Goal: Communication & Community: Participate in discussion

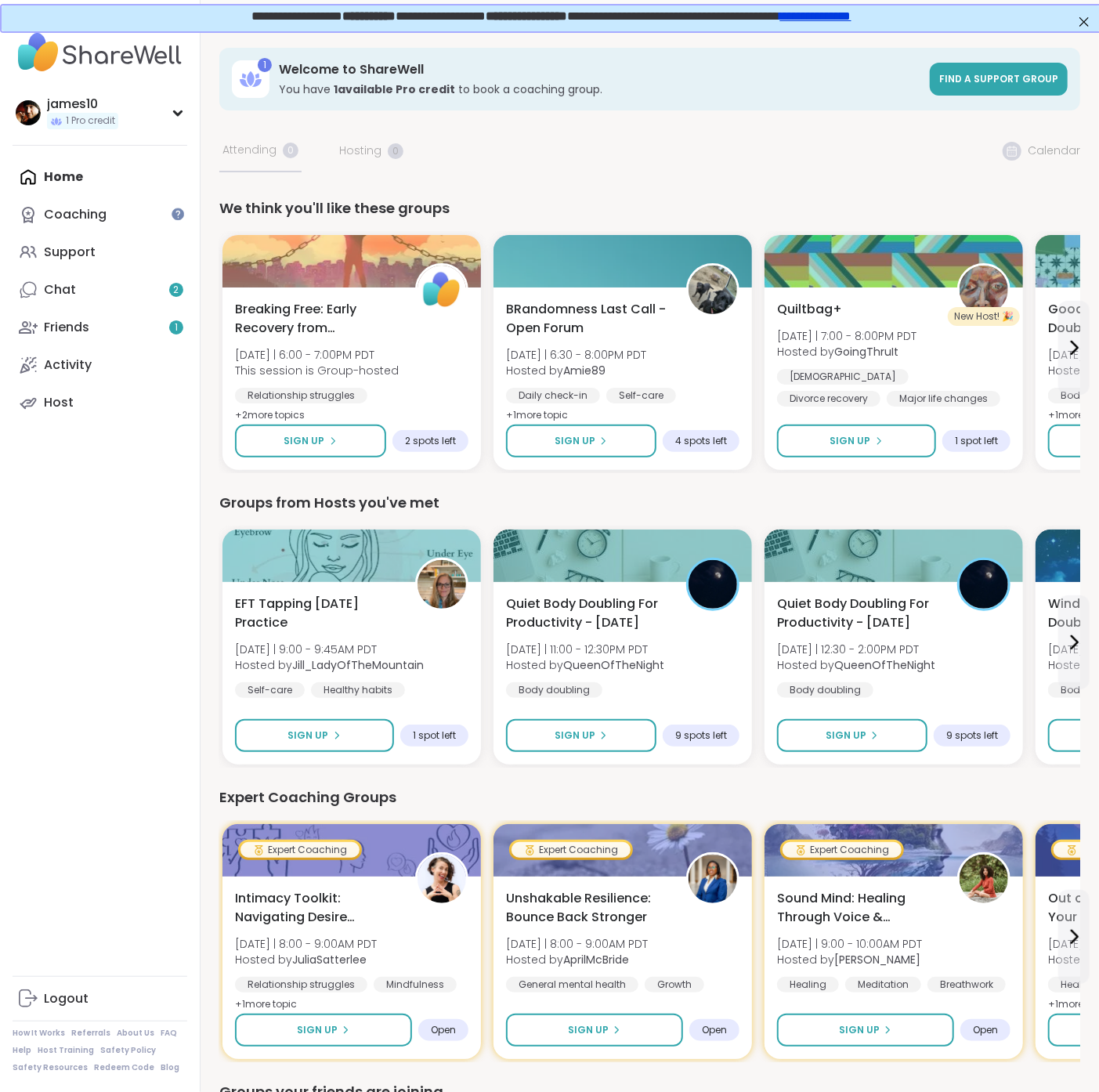
click at [60, 175] on div "Home Coaching Support Chat 2 Friends 1 Activity Host" at bounding box center [100, 290] width 175 height 263
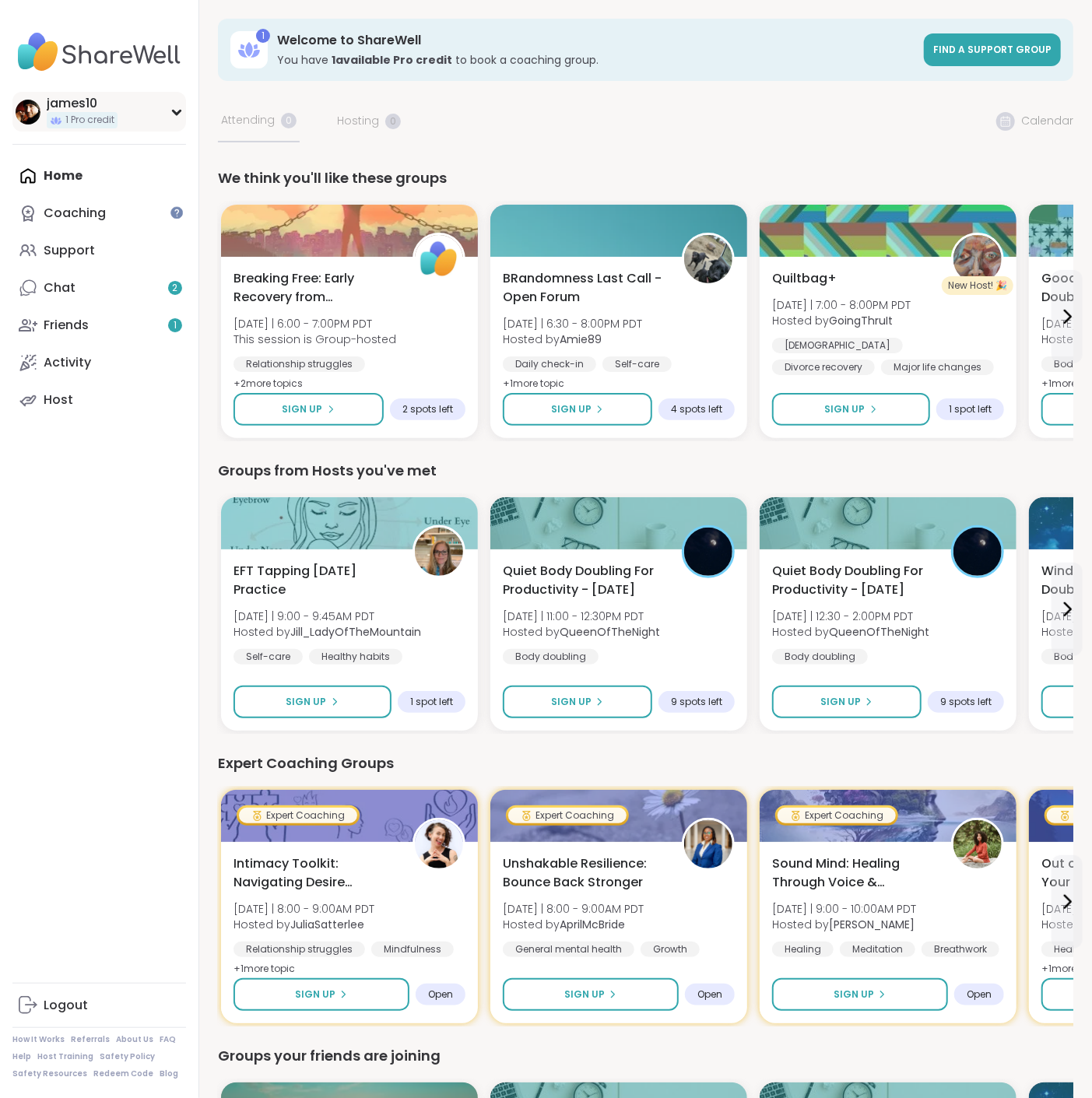
click at [171, 115] on icon at bounding box center [176, 112] width 12 height 8
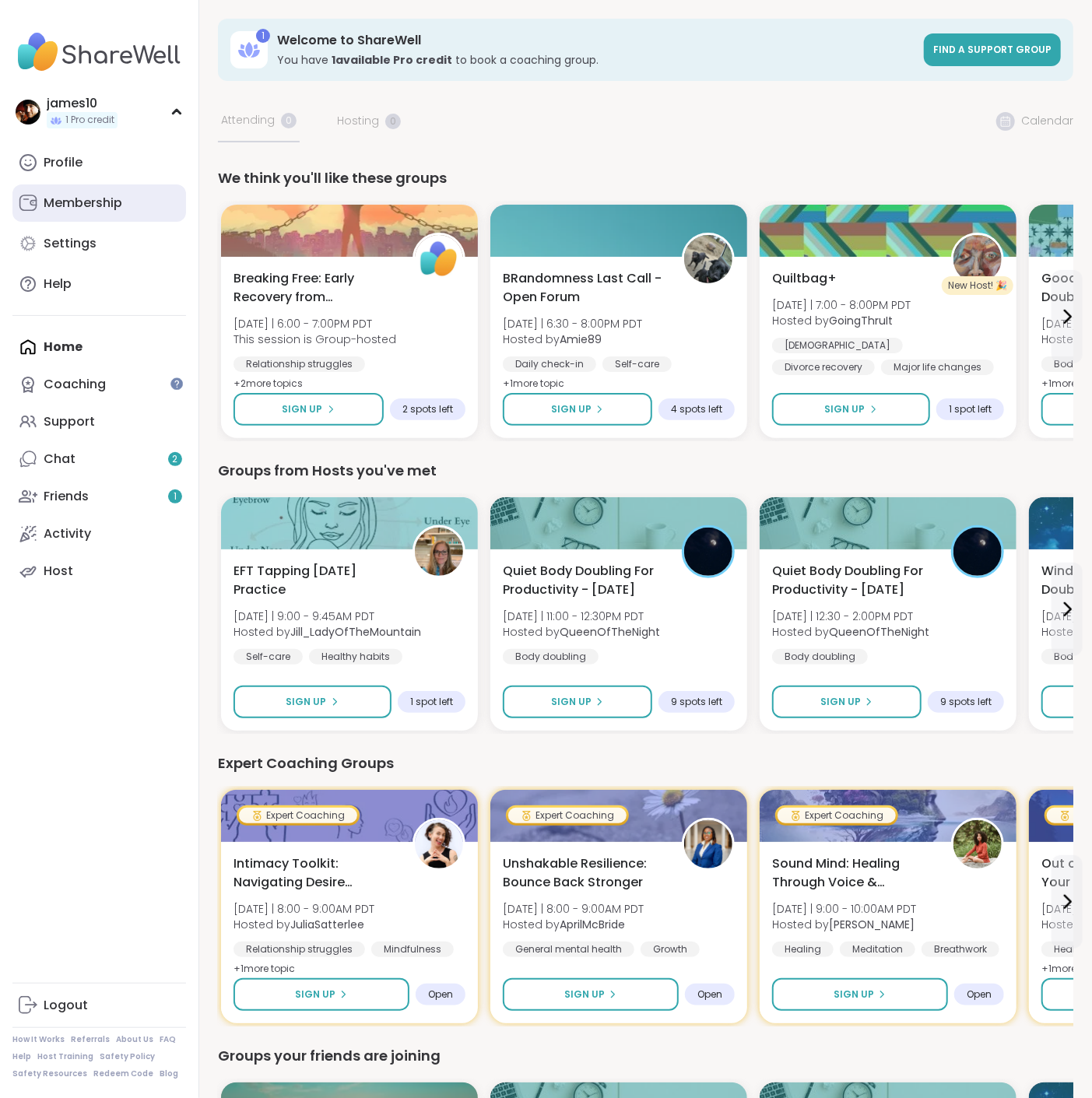
click at [88, 208] on div "Membership" at bounding box center [83, 203] width 79 height 17
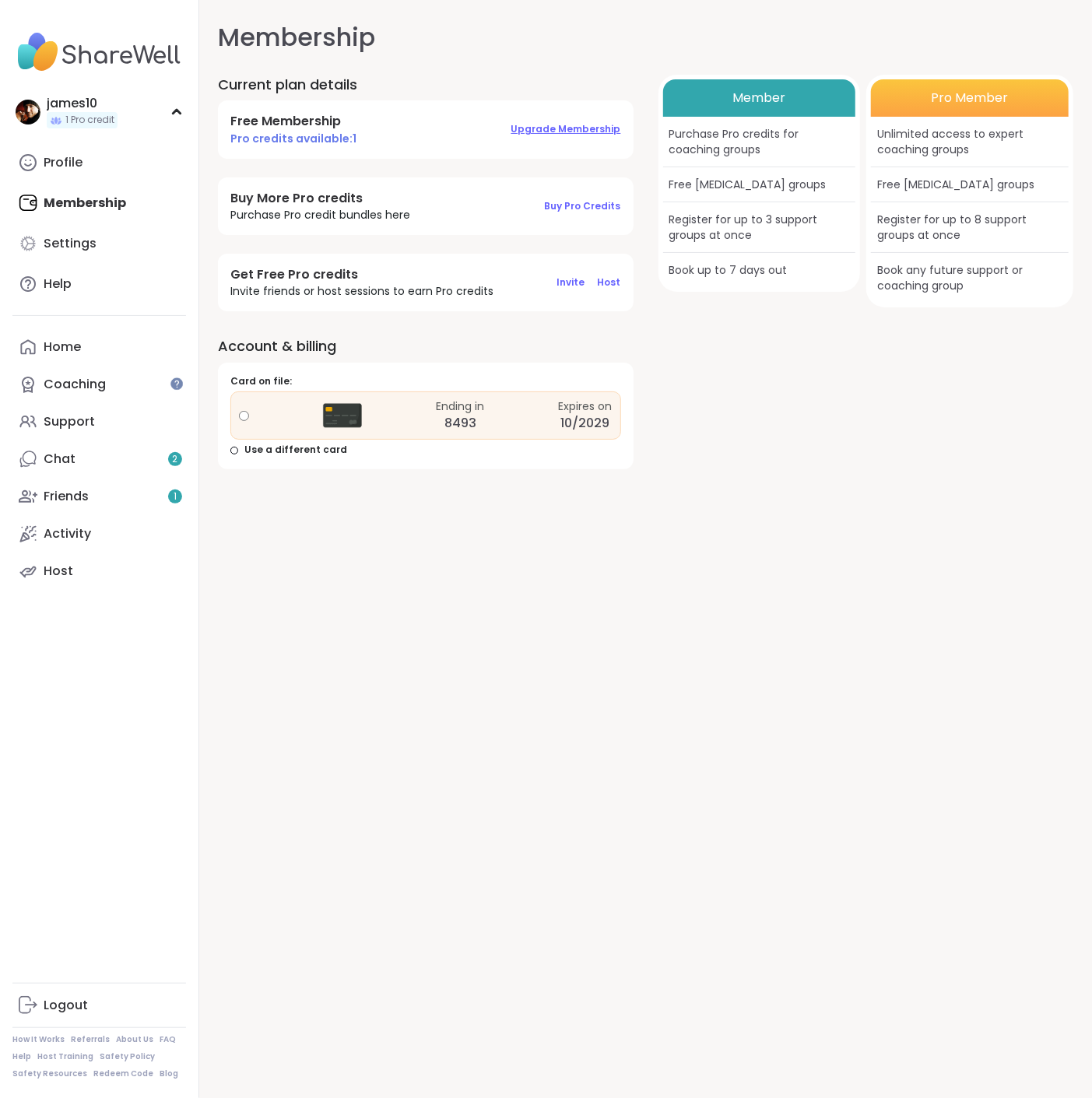
click at [571, 124] on span "Upgrade Membership" at bounding box center [566, 128] width 110 height 13
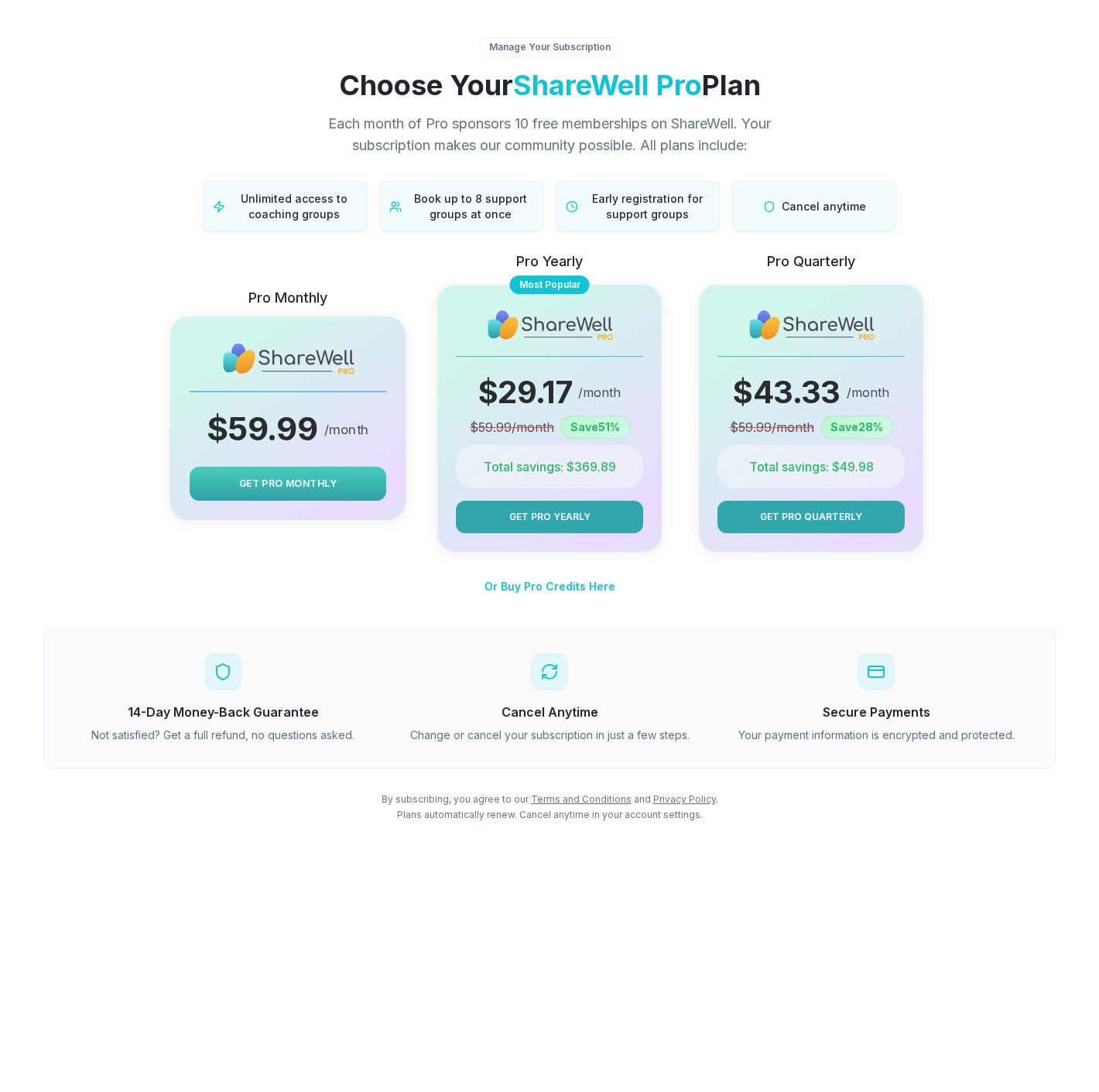
click at [279, 485] on span "Get Pro Monthly" at bounding box center [287, 483] width 98 height 15
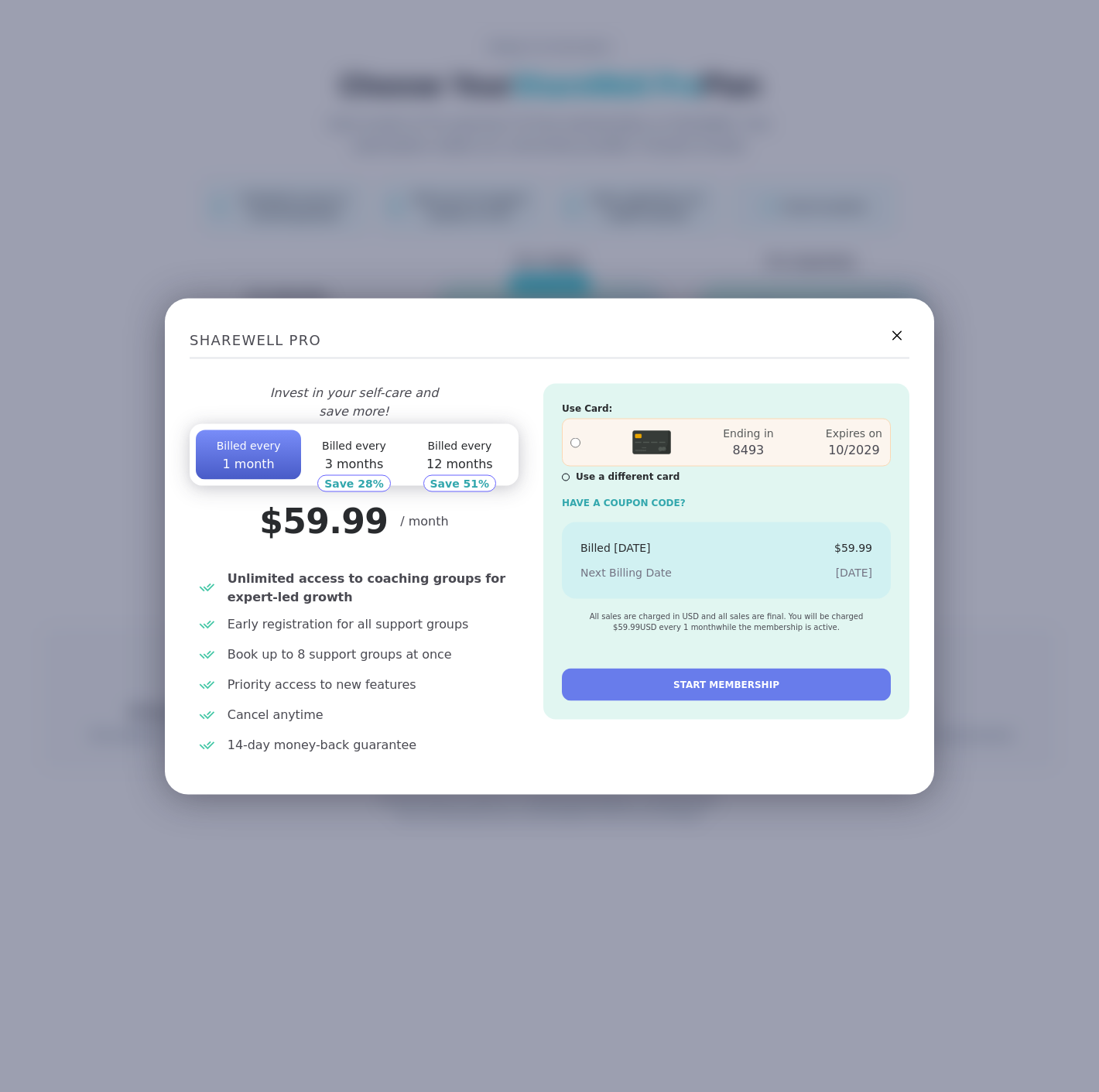
click at [656, 698] on button "START MEMBERSHIP" at bounding box center [726, 685] width 329 height 32
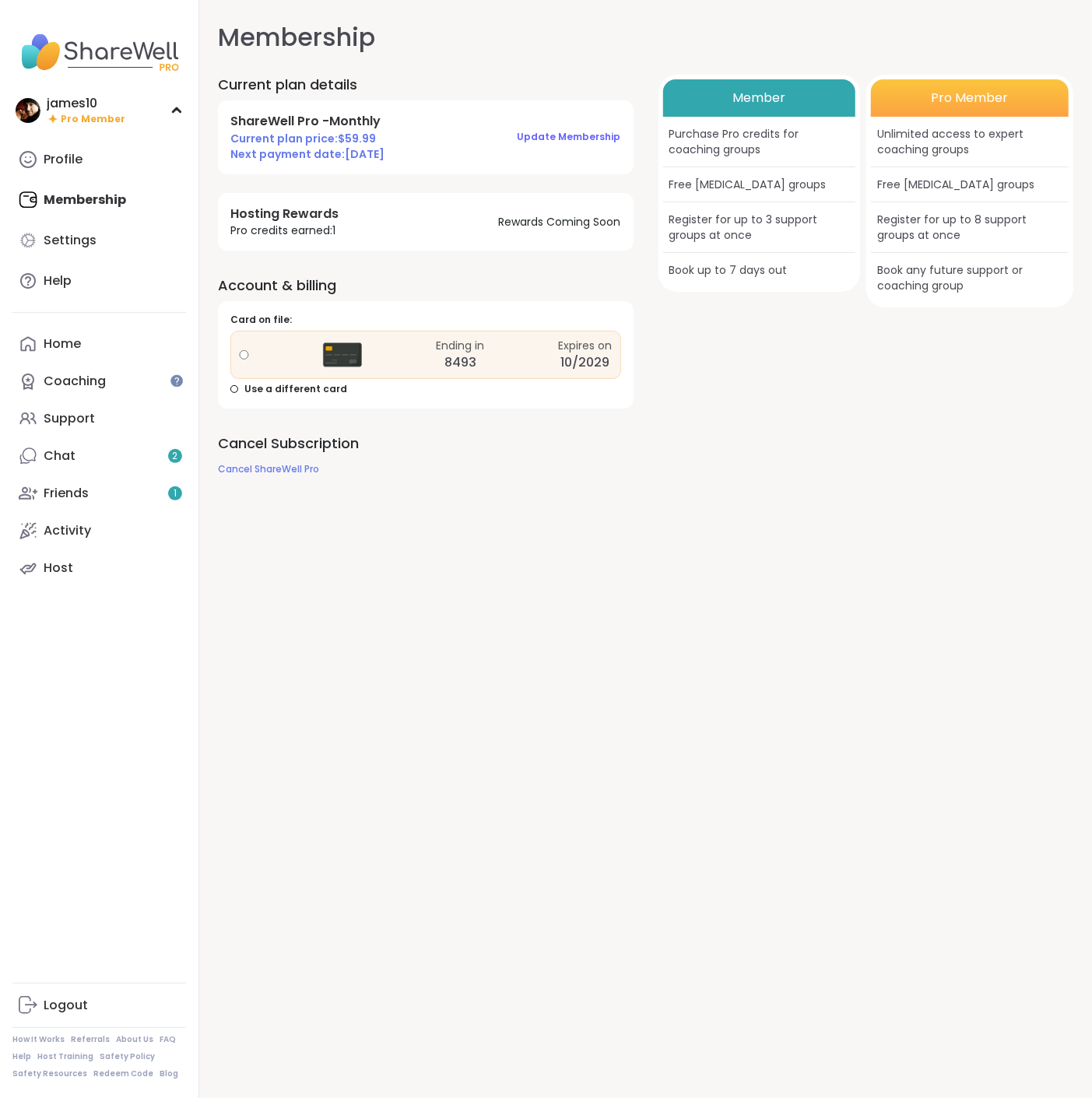
click at [125, 65] on img at bounding box center [99, 52] width 174 height 54
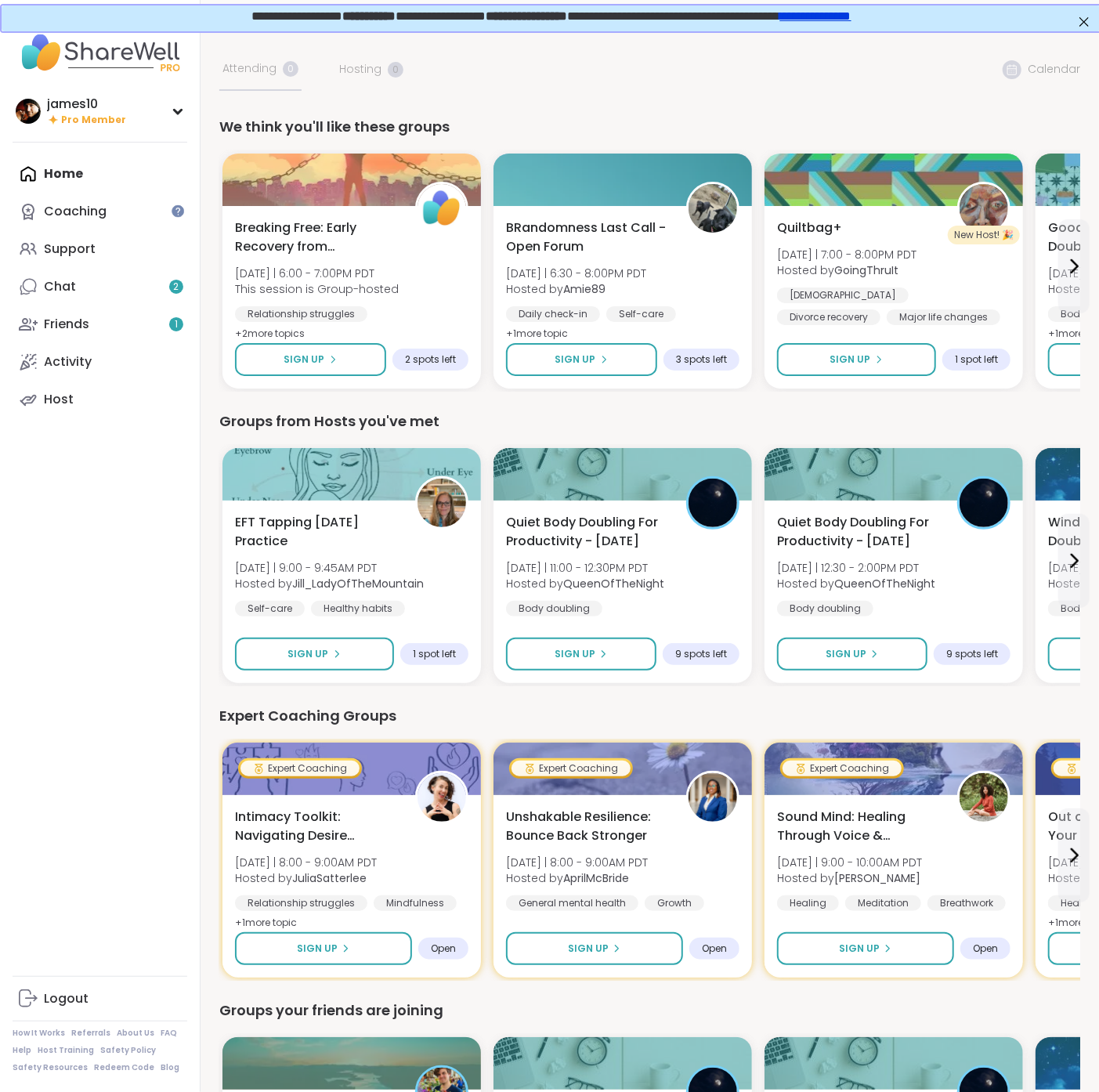
click at [850, 14] on link "**********" at bounding box center [814, 15] width 71 height 11
click at [68, 168] on div "Home Coaching Support Chat 2 Friends 1 Activity Host" at bounding box center [100, 287] width 175 height 263
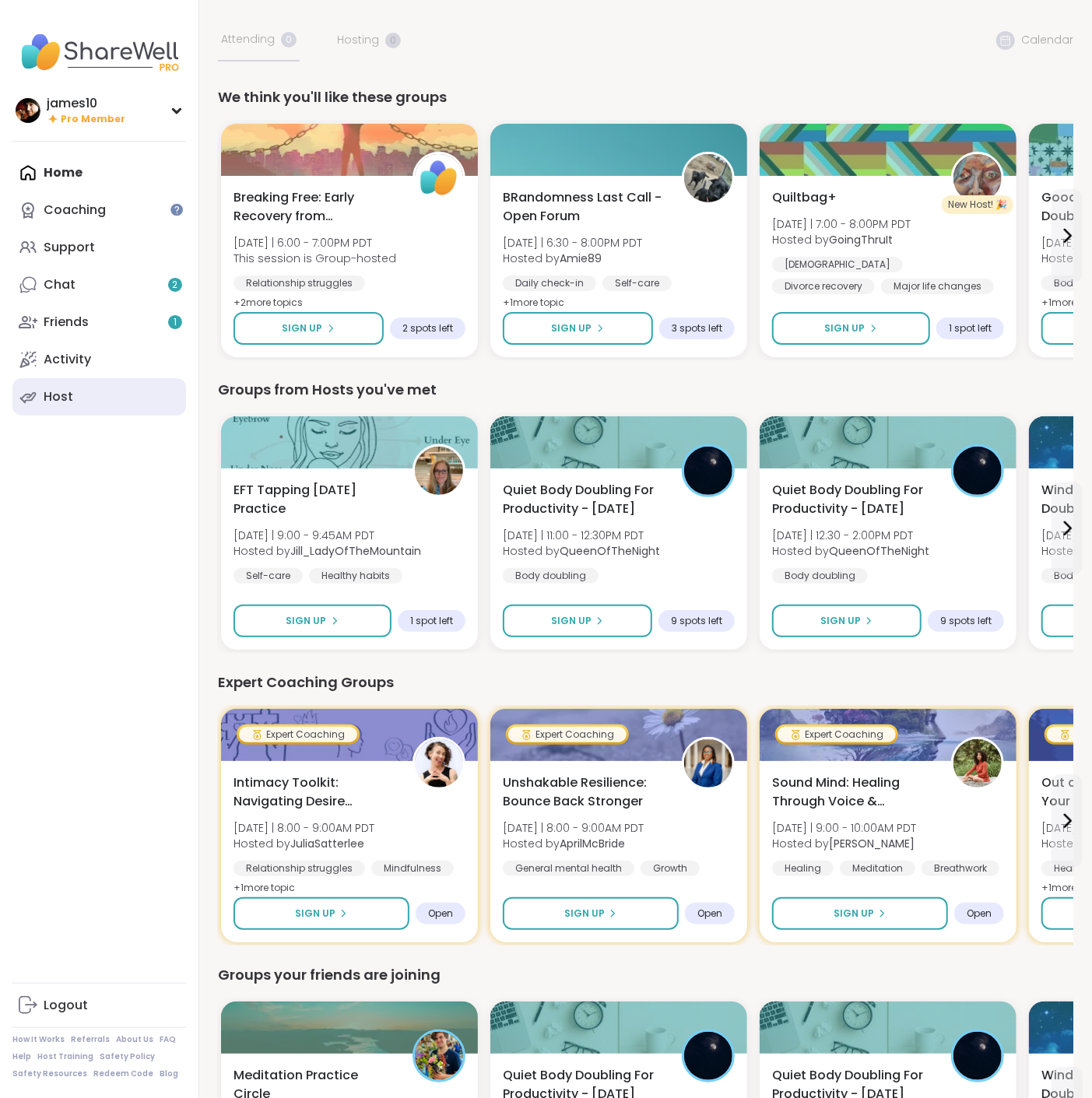
click at [71, 398] on link "Host" at bounding box center [99, 397] width 174 height 37
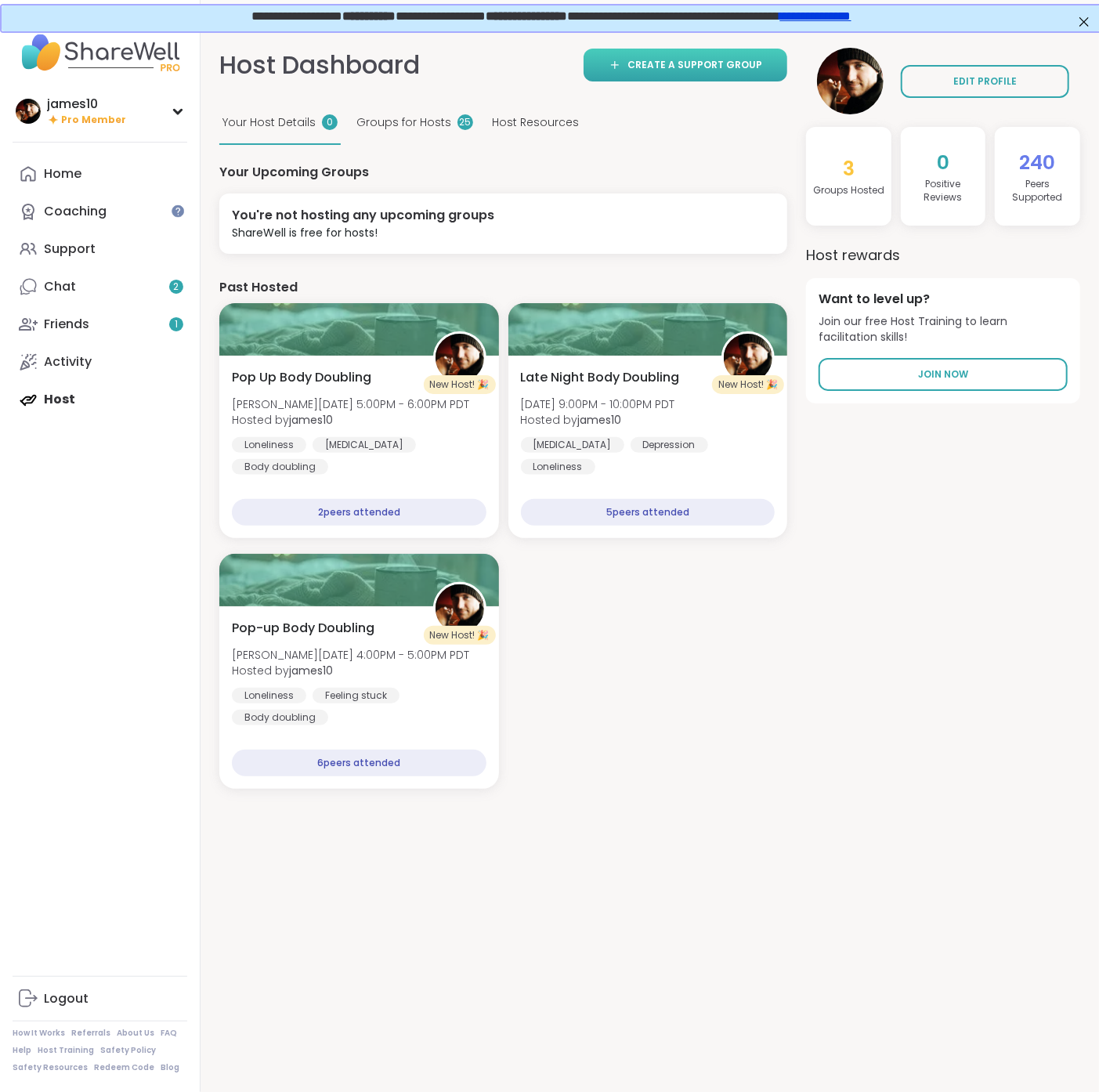
click at [694, 64] on span "Create a support group" at bounding box center [695, 65] width 135 height 14
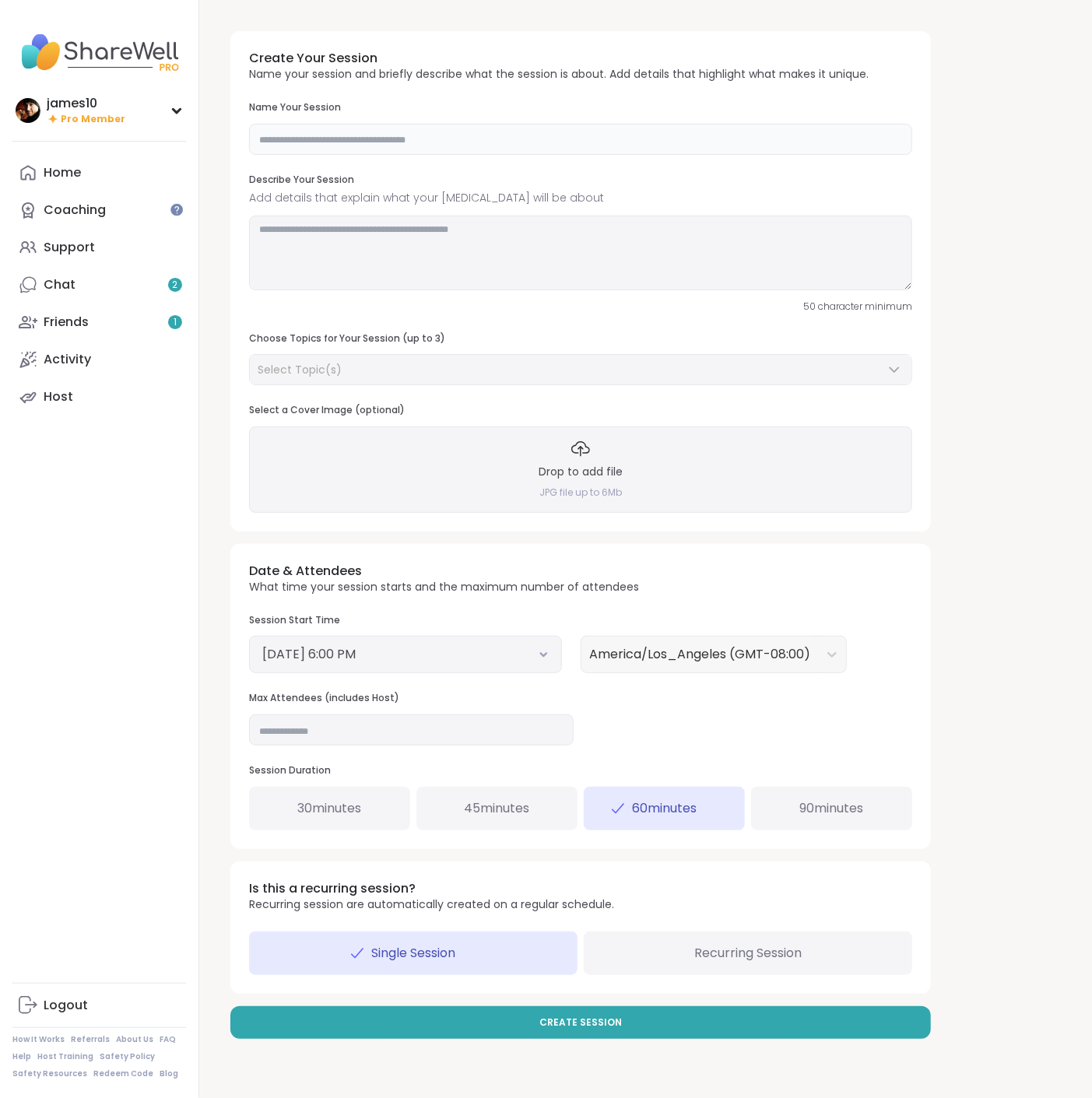
click at [413, 145] on input "text" at bounding box center [581, 139] width 663 height 31
type input "**********"
type textarea "**********"
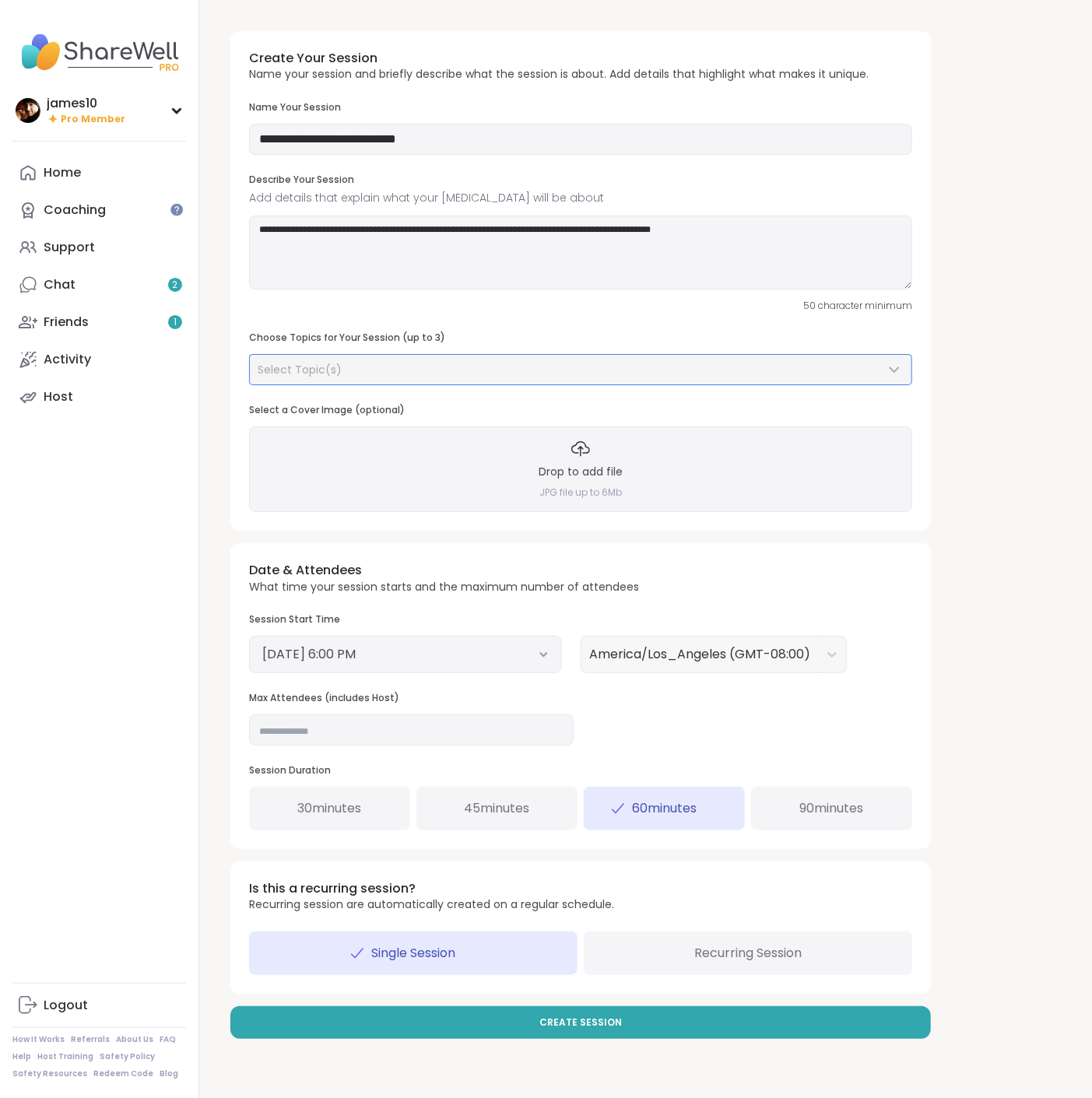
click at [312, 365] on span "Select Topic(s)" at bounding box center [300, 370] width 84 height 15
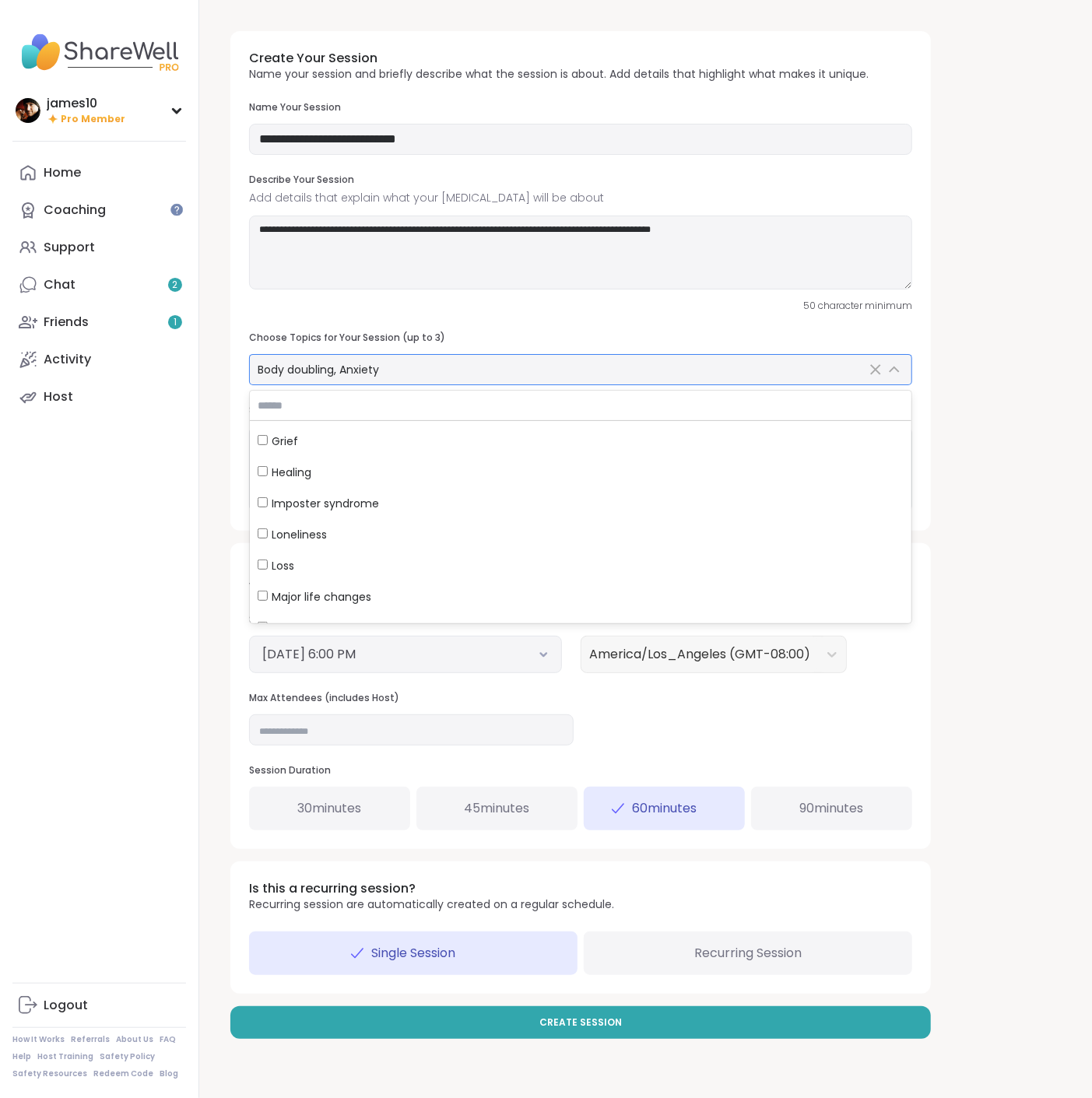
scroll to position [432, 0]
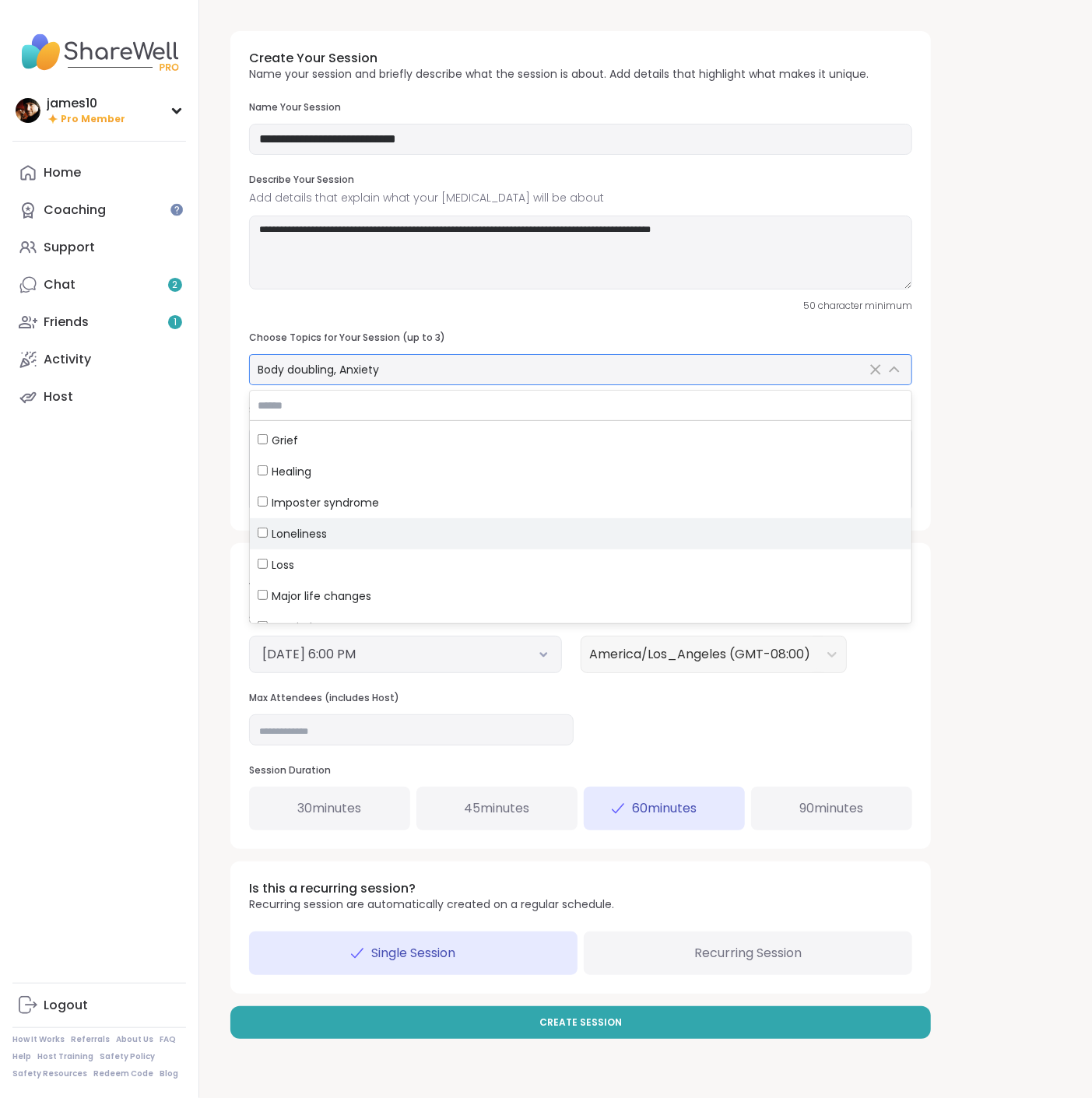
click at [327, 530] on div "Loneliness" at bounding box center [580, 534] width 645 height 15
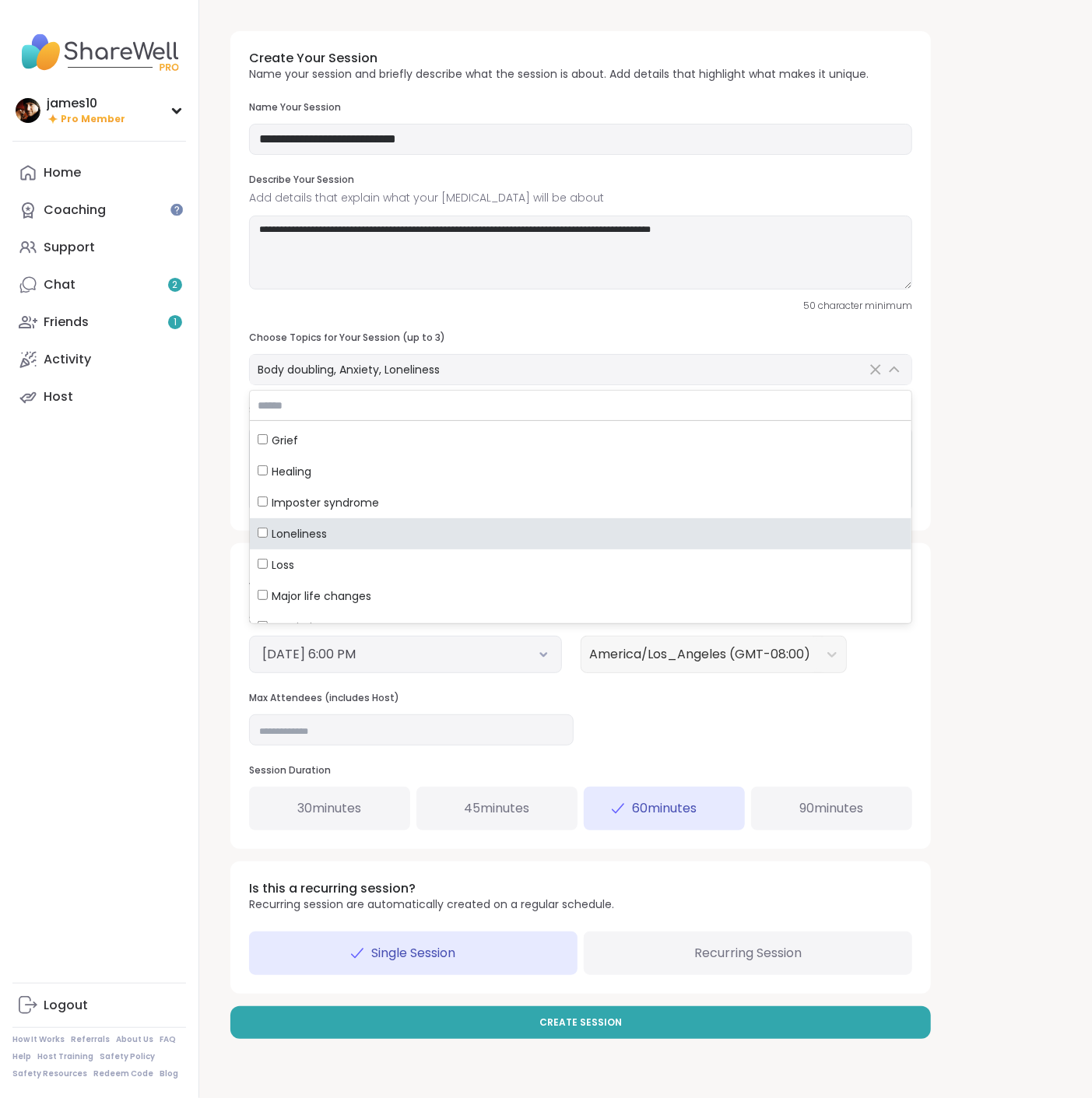
click at [947, 630] on div "**********" at bounding box center [645, 535] width 855 height 1033
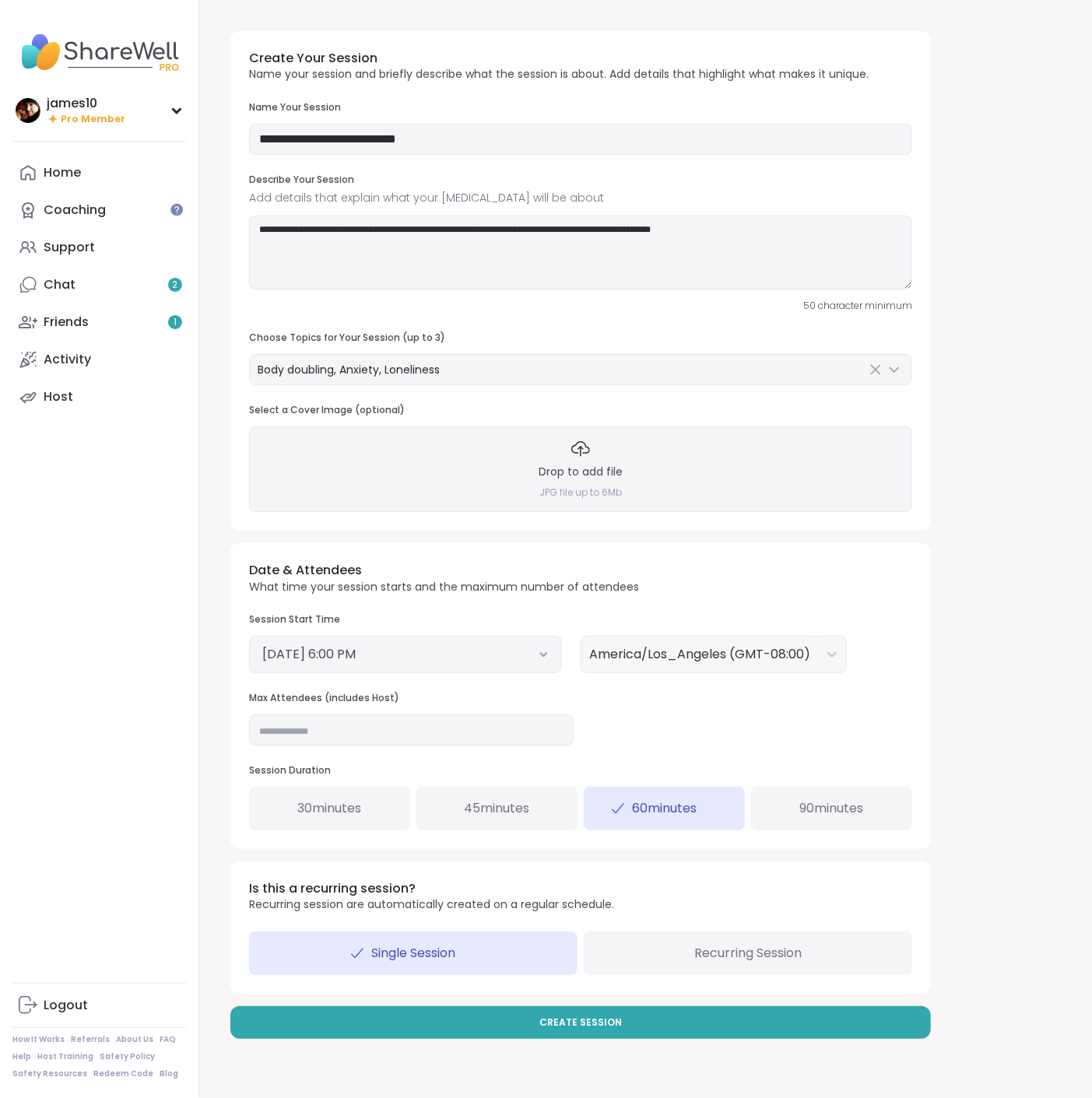
click at [545, 655] on icon at bounding box center [543, 655] width 6 height 3
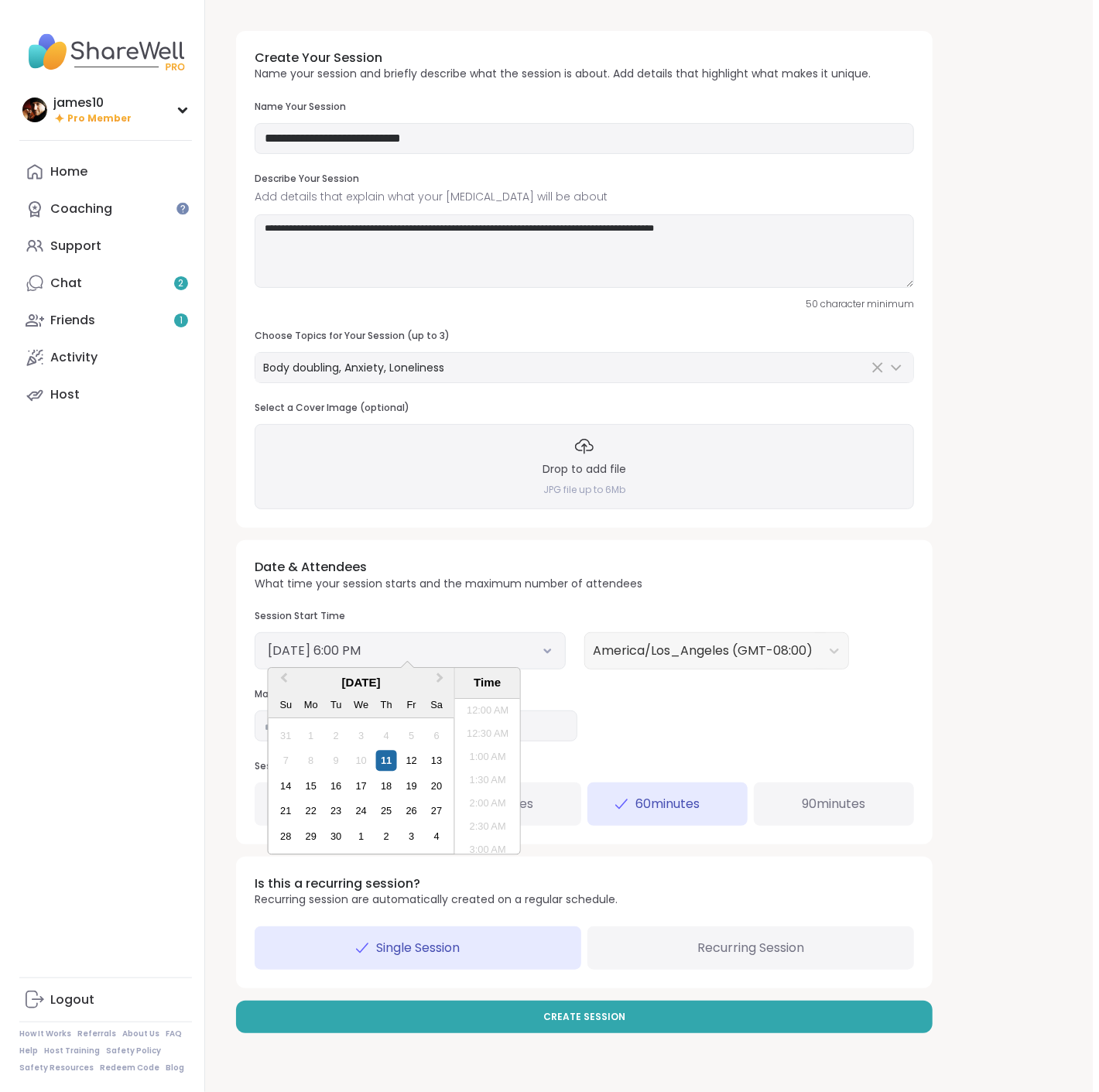
scroll to position [771, 0]
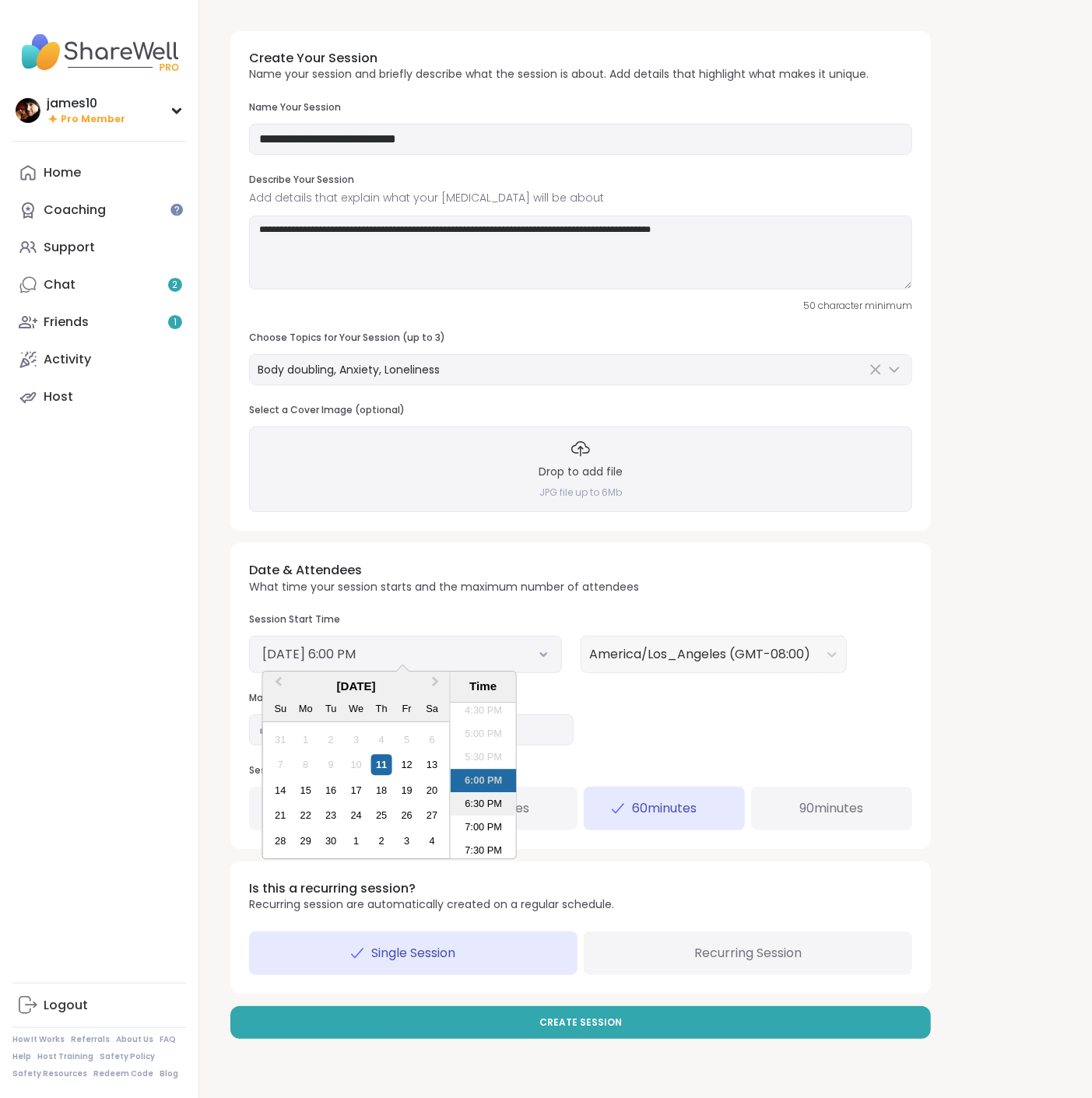
click at [473, 800] on li "6:30 PM" at bounding box center [483, 805] width 66 height 24
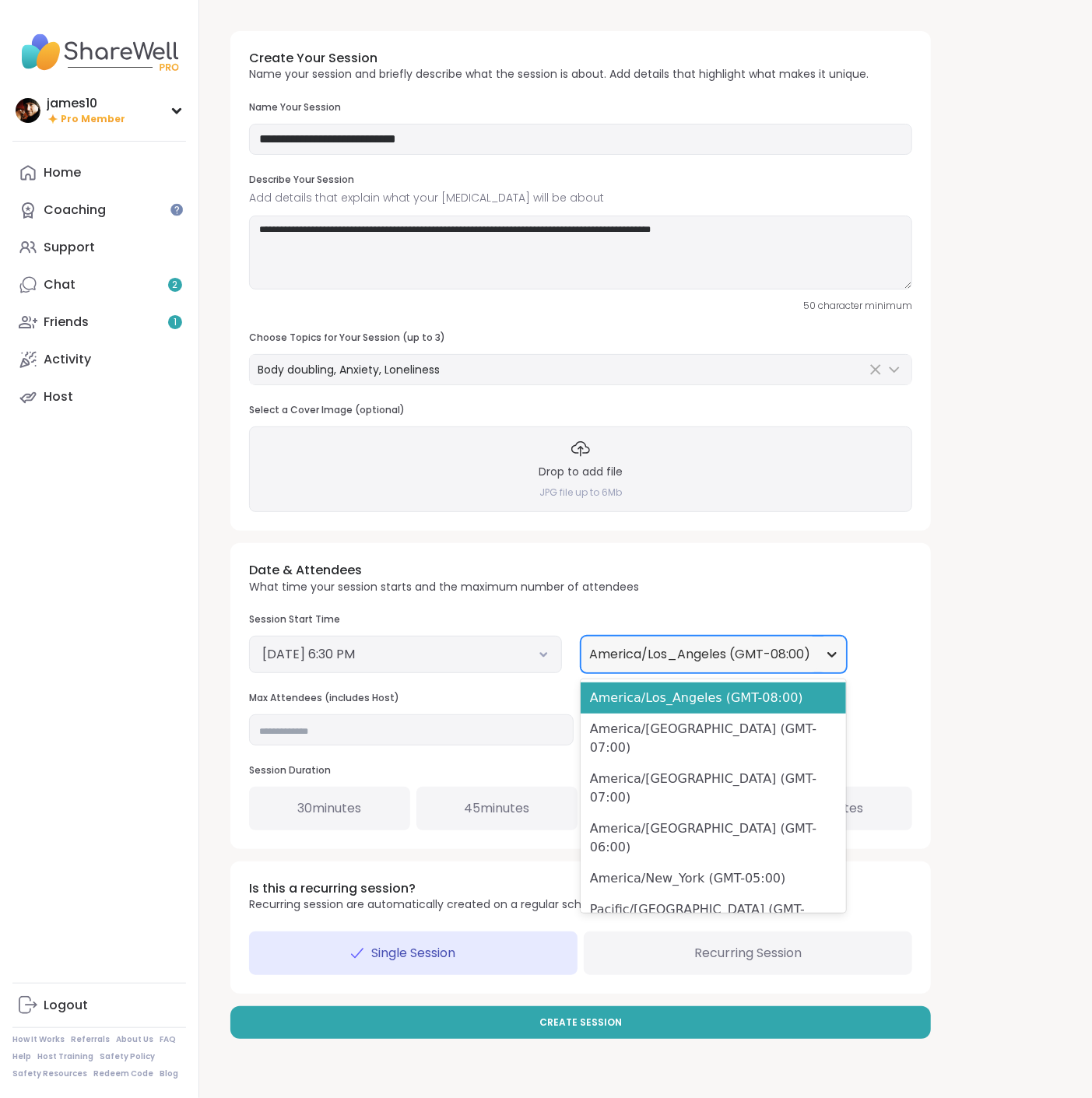
click at [834, 651] on icon at bounding box center [831, 654] width 15 height 15
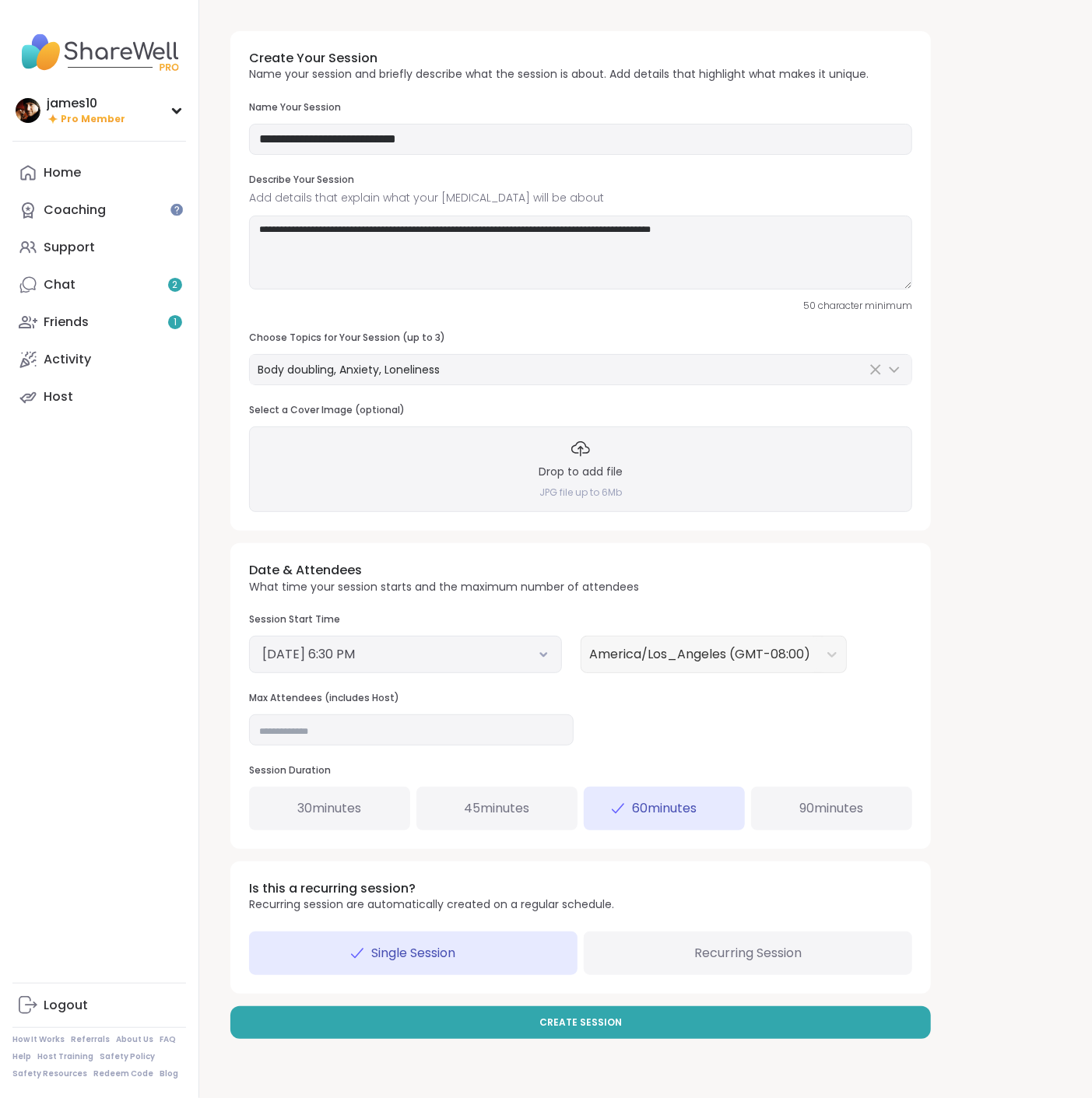
click at [888, 660] on div "America/Los_Angeles (GMT-08:00)" at bounding box center [746, 655] width 331 height 37
click at [555, 1030] on button "Create Session" at bounding box center [581, 1022] width 701 height 32
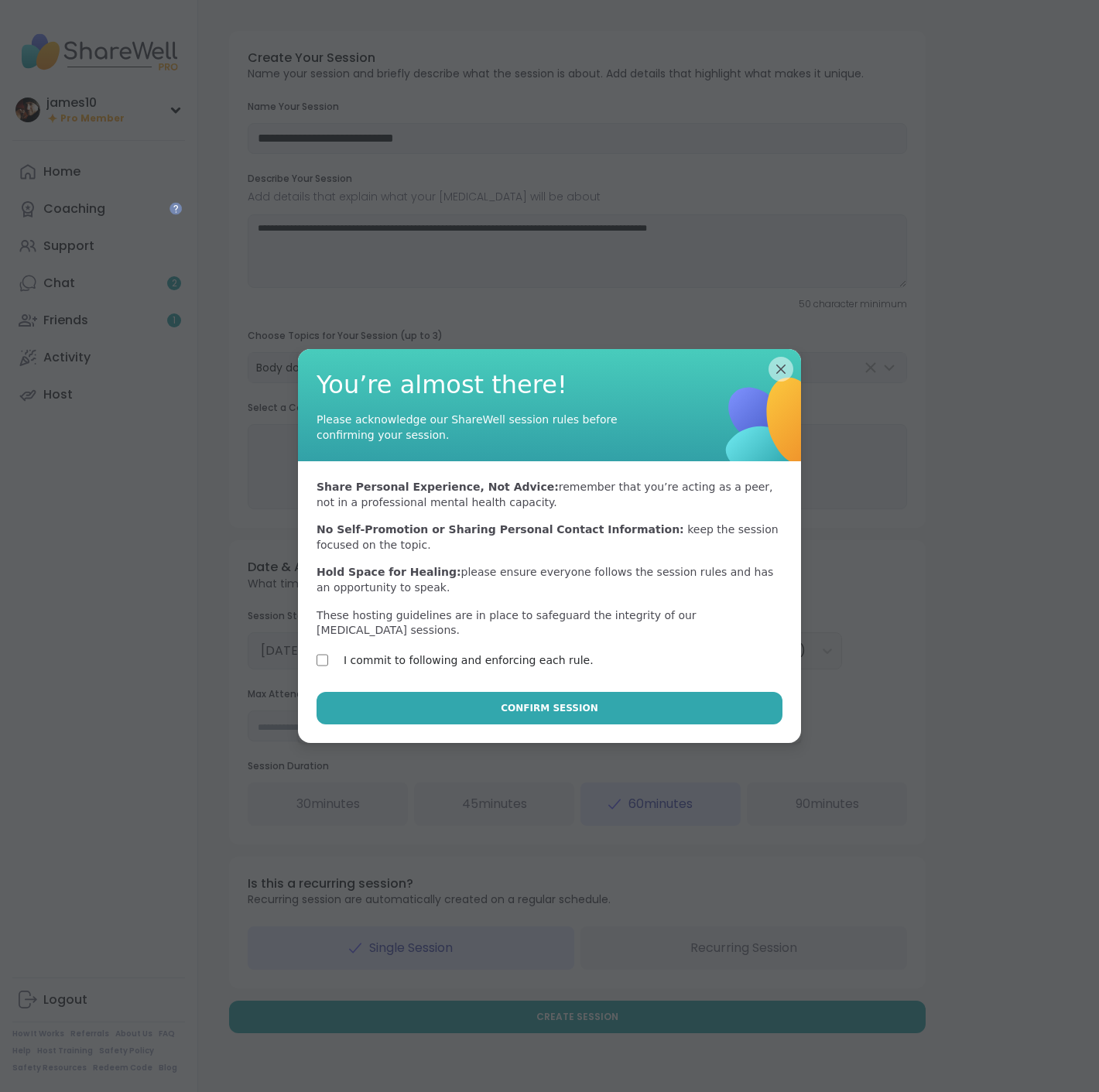
drag, startPoint x: 359, startPoint y: 677, endPoint x: 381, endPoint y: 717, distance: 45.7
click at [361, 682] on div "Share Personal Experience, Not Advice: remember that you’re acting as a peer, n…" at bounding box center [549, 577] width 503 height 231
drag, startPoint x: 382, startPoint y: 717, endPoint x: 395, endPoint y: 692, distance: 28.2
click at [381, 726] on div "Confirm Session" at bounding box center [549, 717] width 503 height 51
click at [383, 708] on button "Confirm Session" at bounding box center [549, 708] width 466 height 32
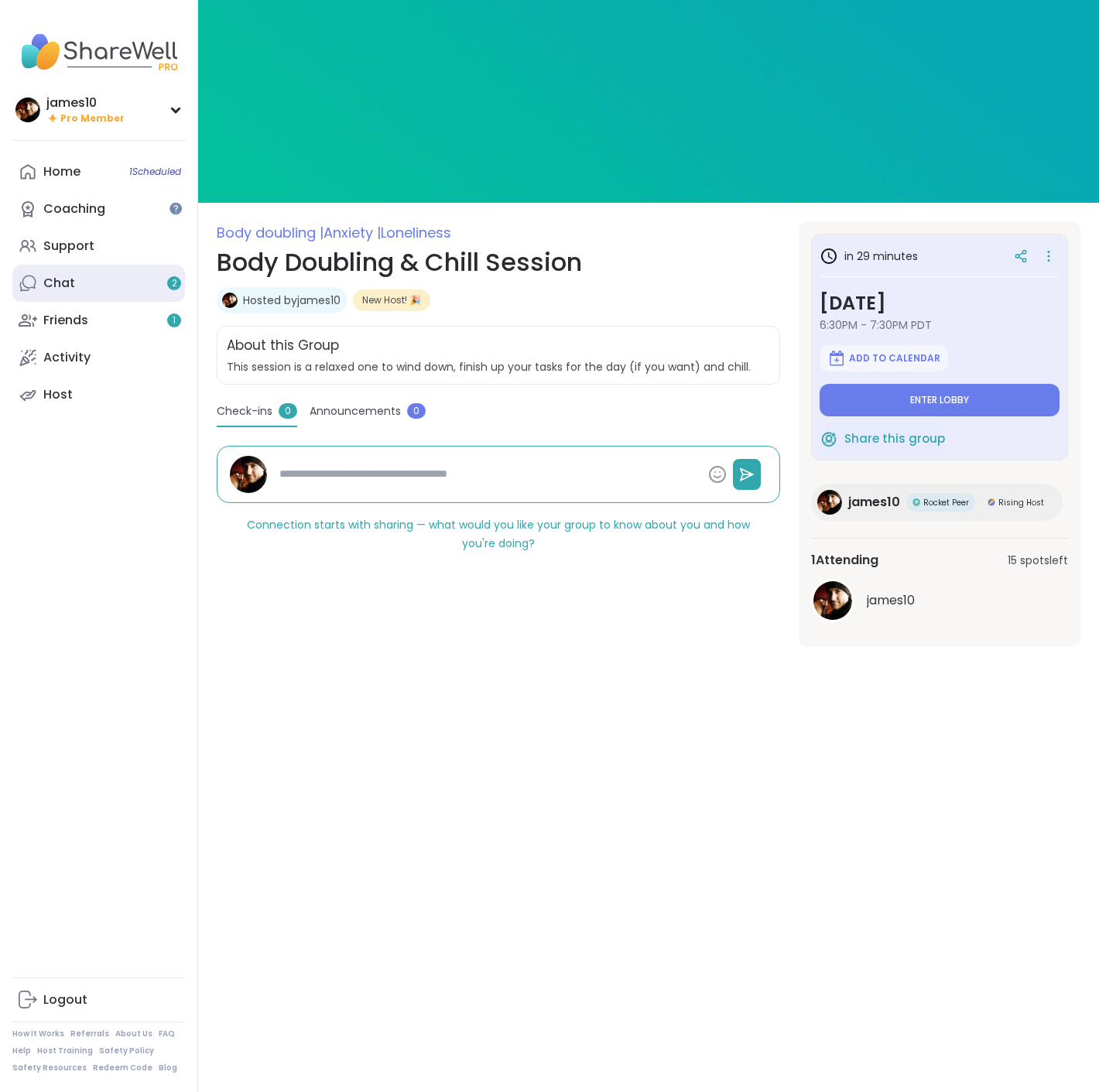
click at [113, 277] on link "Chat 2" at bounding box center [99, 284] width 173 height 37
type textarea "*"
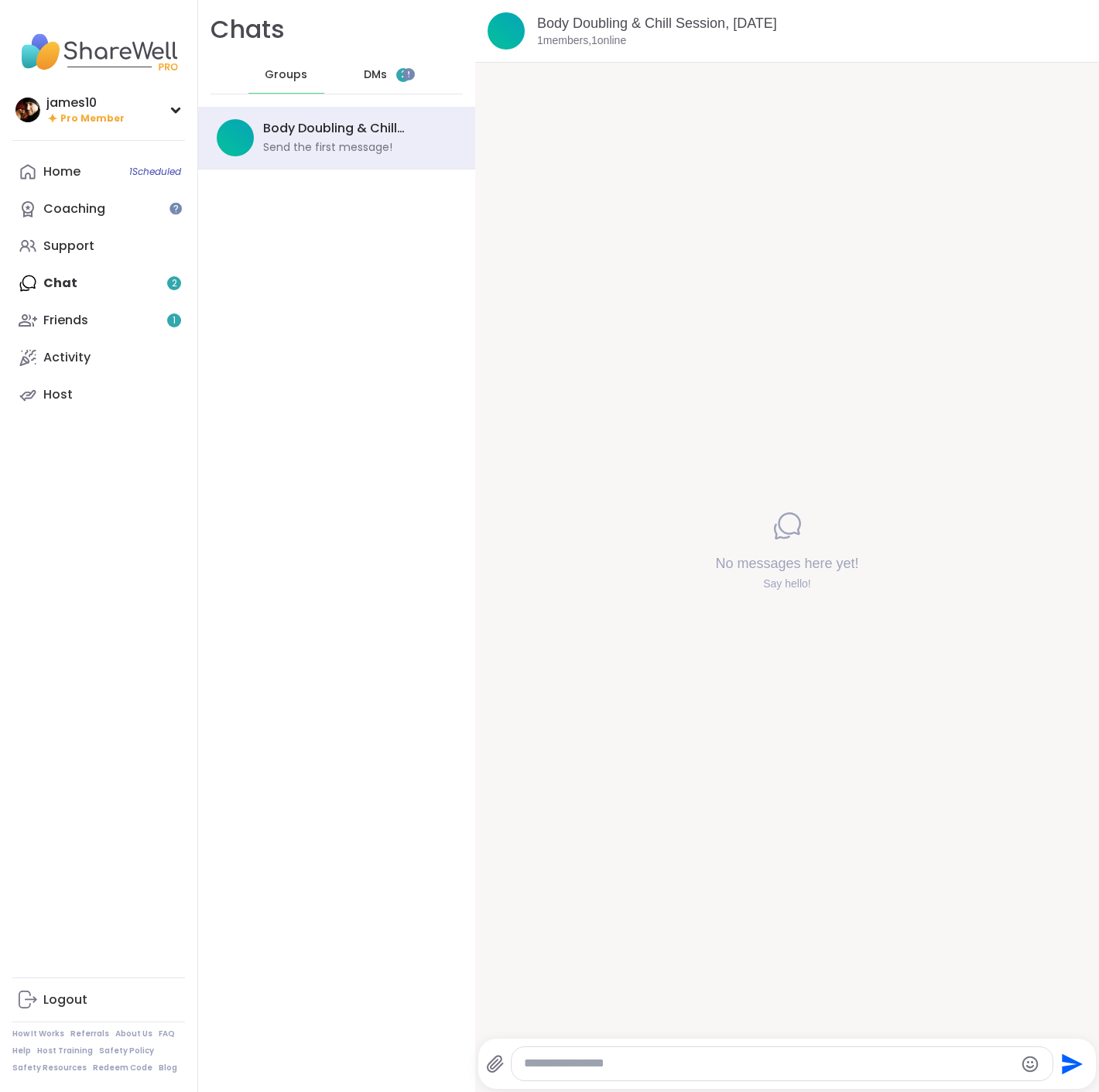
click at [384, 74] on div "DMs 2" at bounding box center [388, 75] width 76 height 37
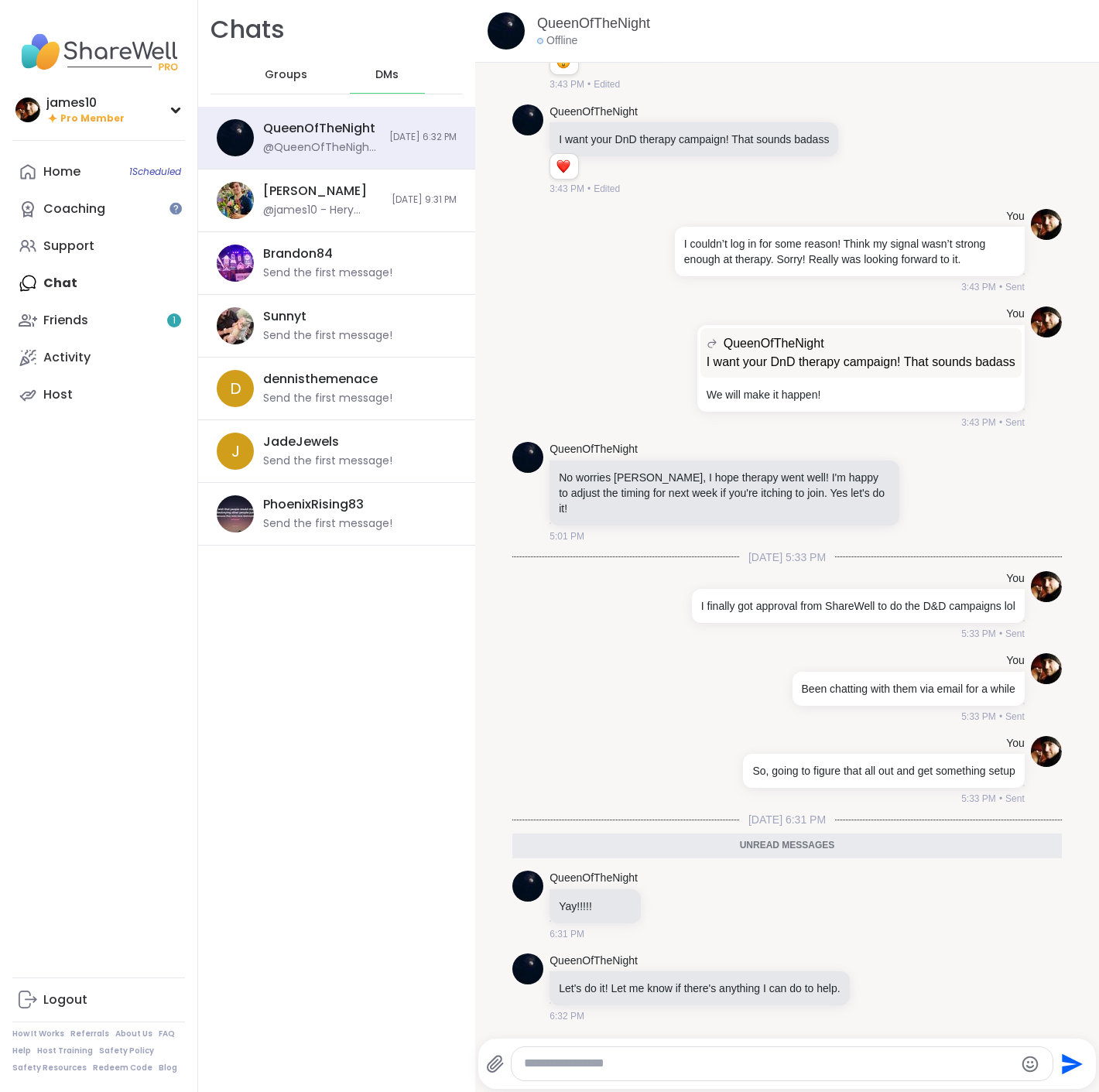
click at [677, 1066] on textarea "Type your message" at bounding box center [769, 1064] width 490 height 16
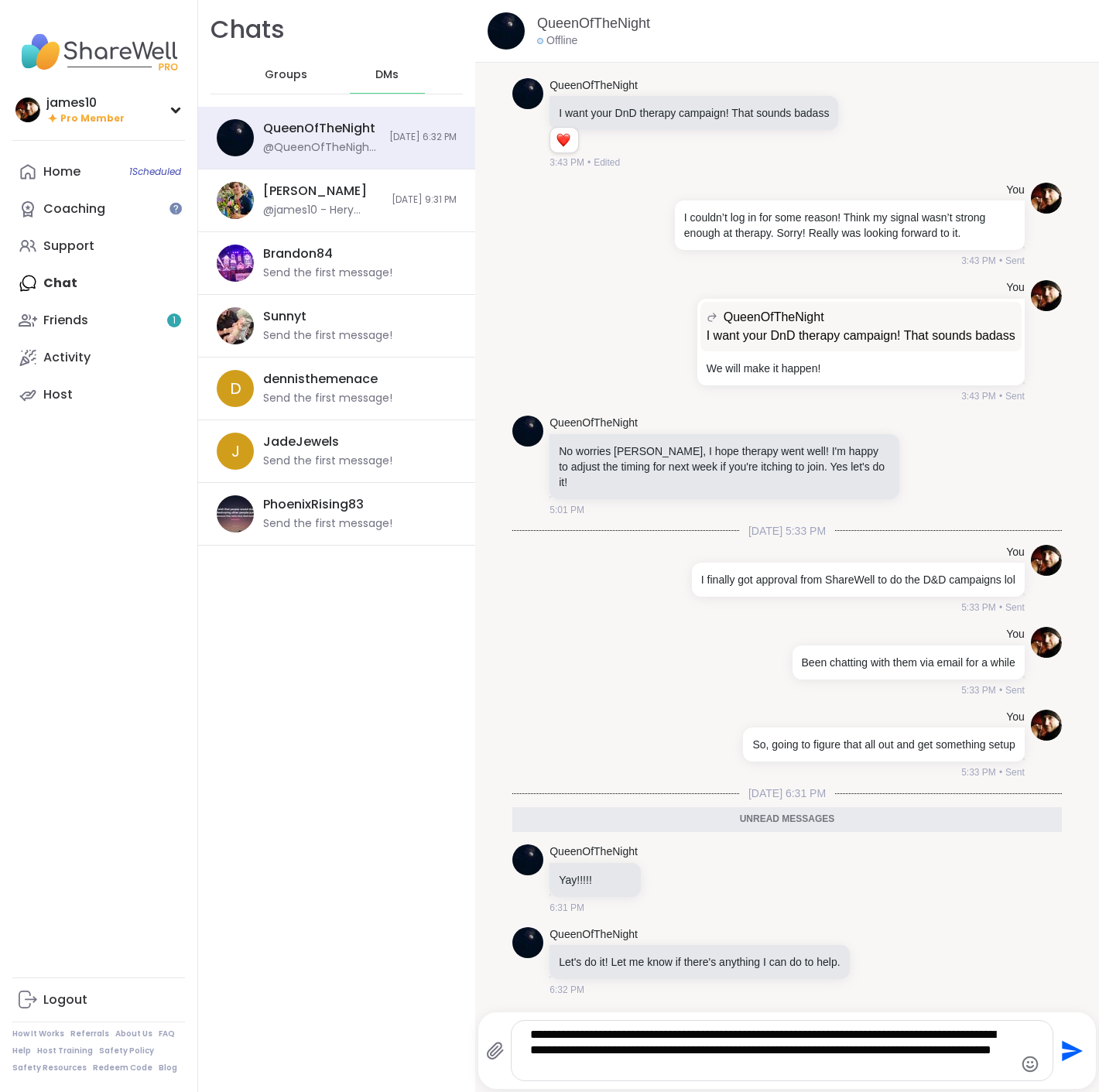
type textarea "**********"
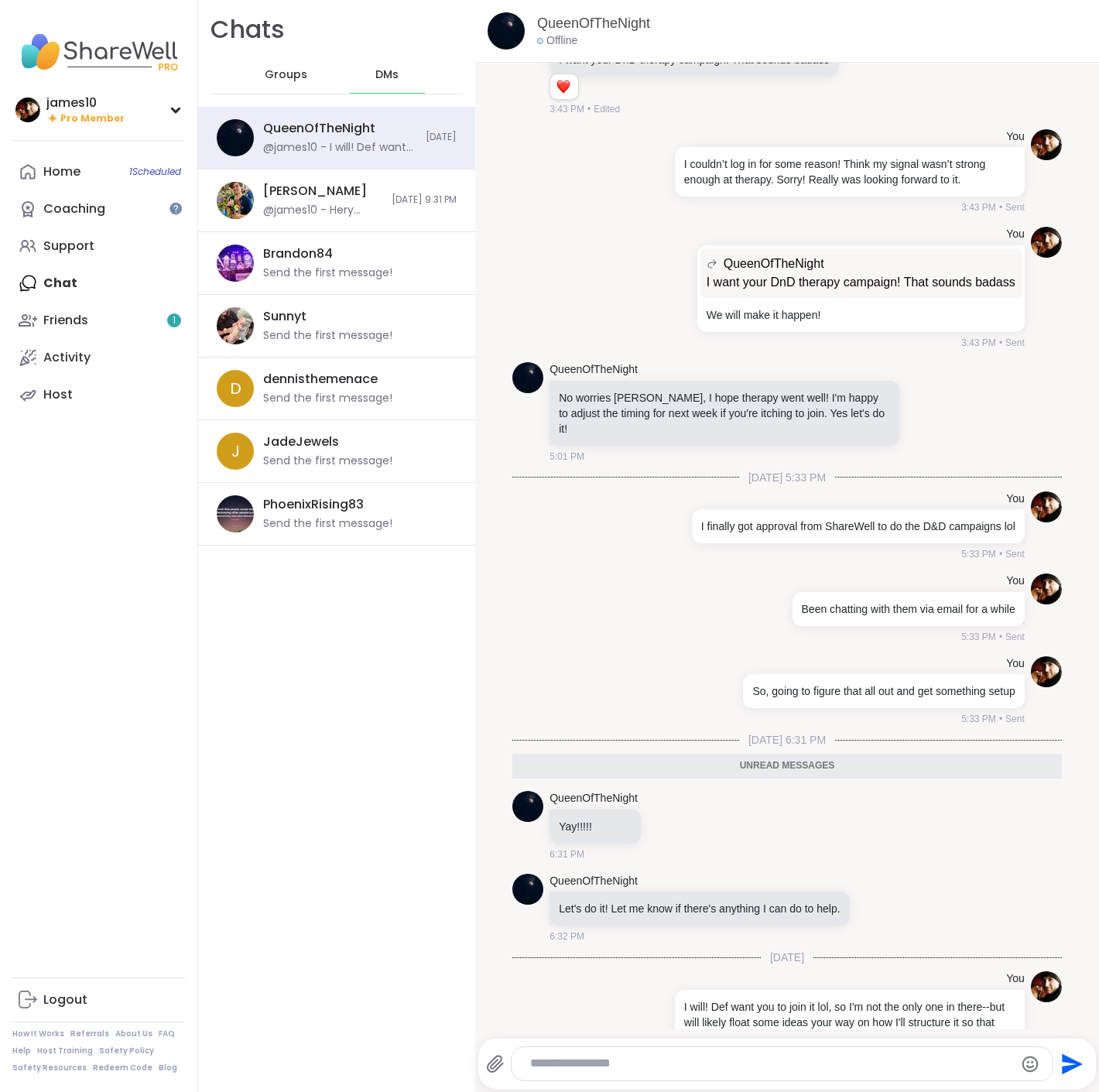
scroll to position [2175, 0]
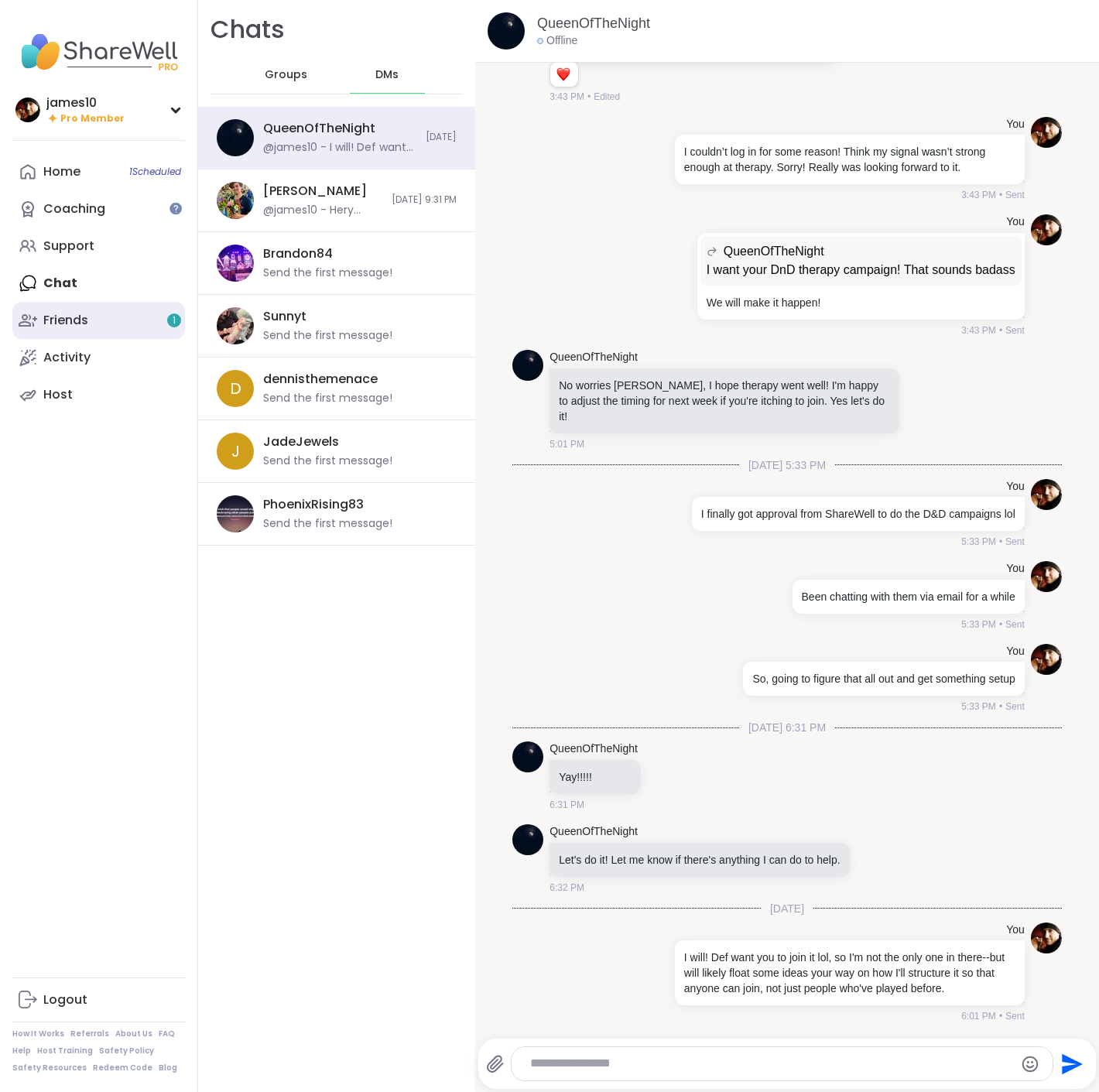
click at [110, 317] on link "Friends 1" at bounding box center [99, 321] width 173 height 37
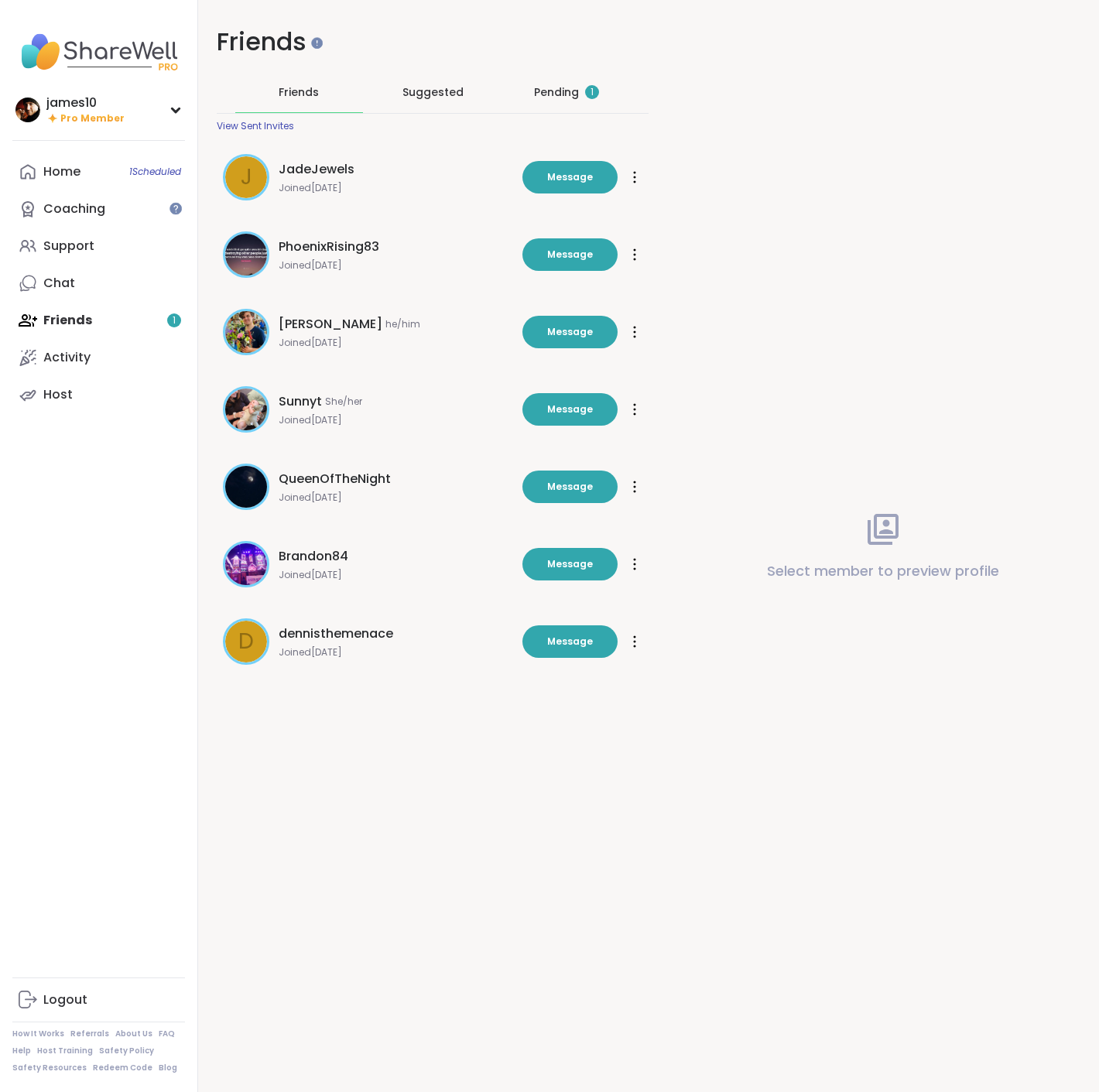
click at [549, 96] on div "Pending 1" at bounding box center [566, 91] width 65 height 15
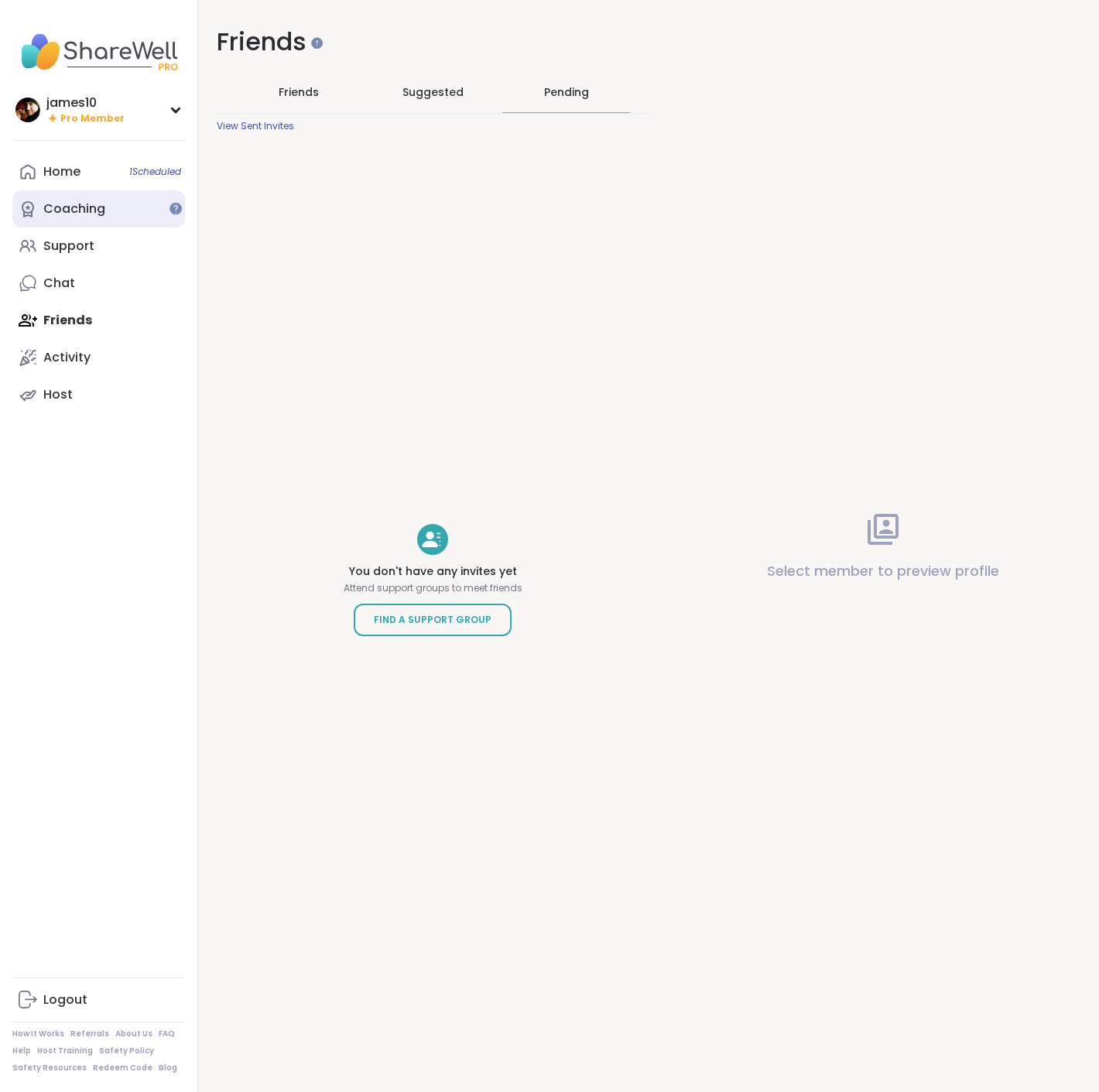
click at [93, 203] on div "Coaching" at bounding box center [74, 208] width 62 height 17
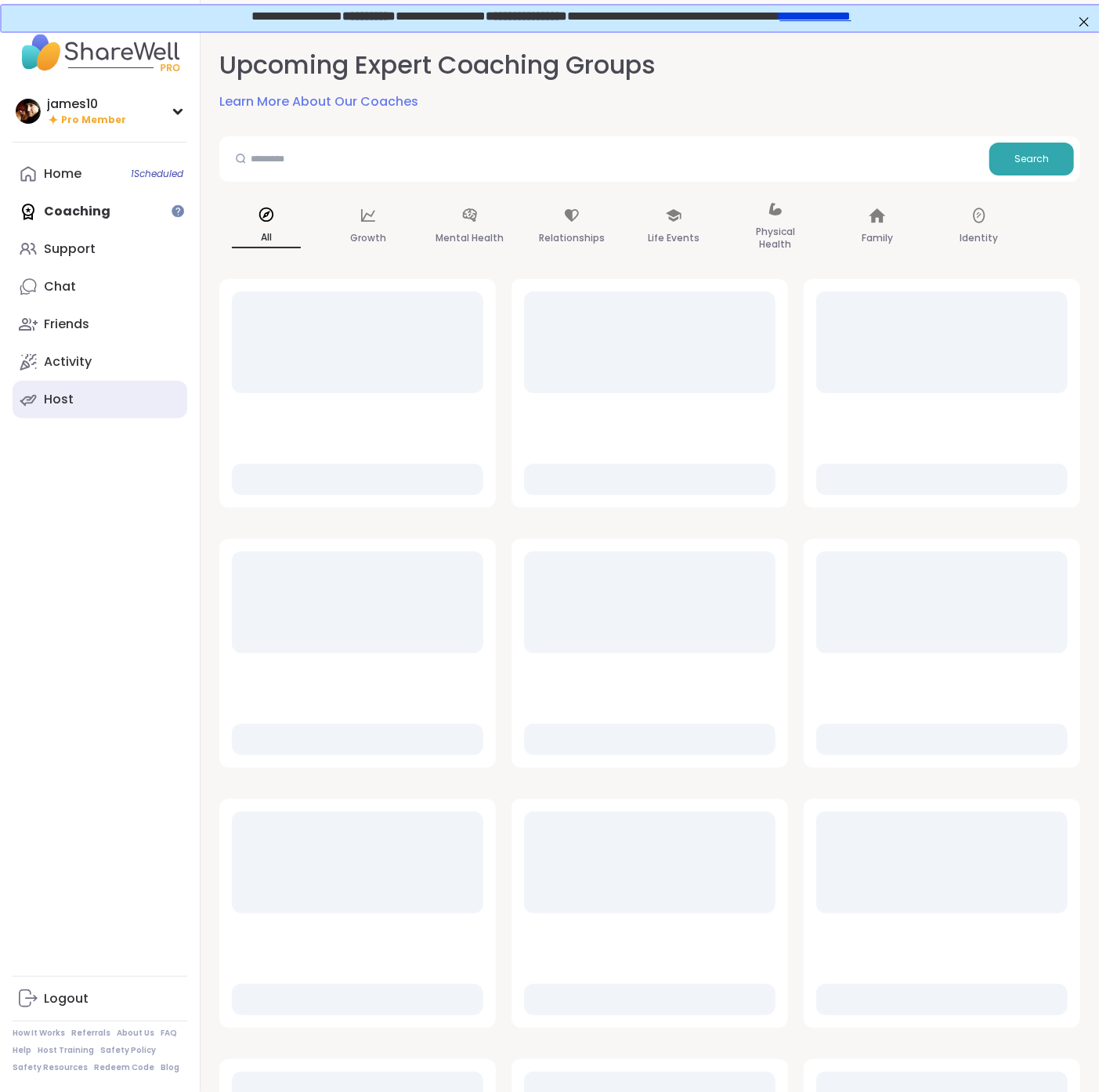
click at [66, 396] on div "Host" at bounding box center [59, 399] width 29 height 17
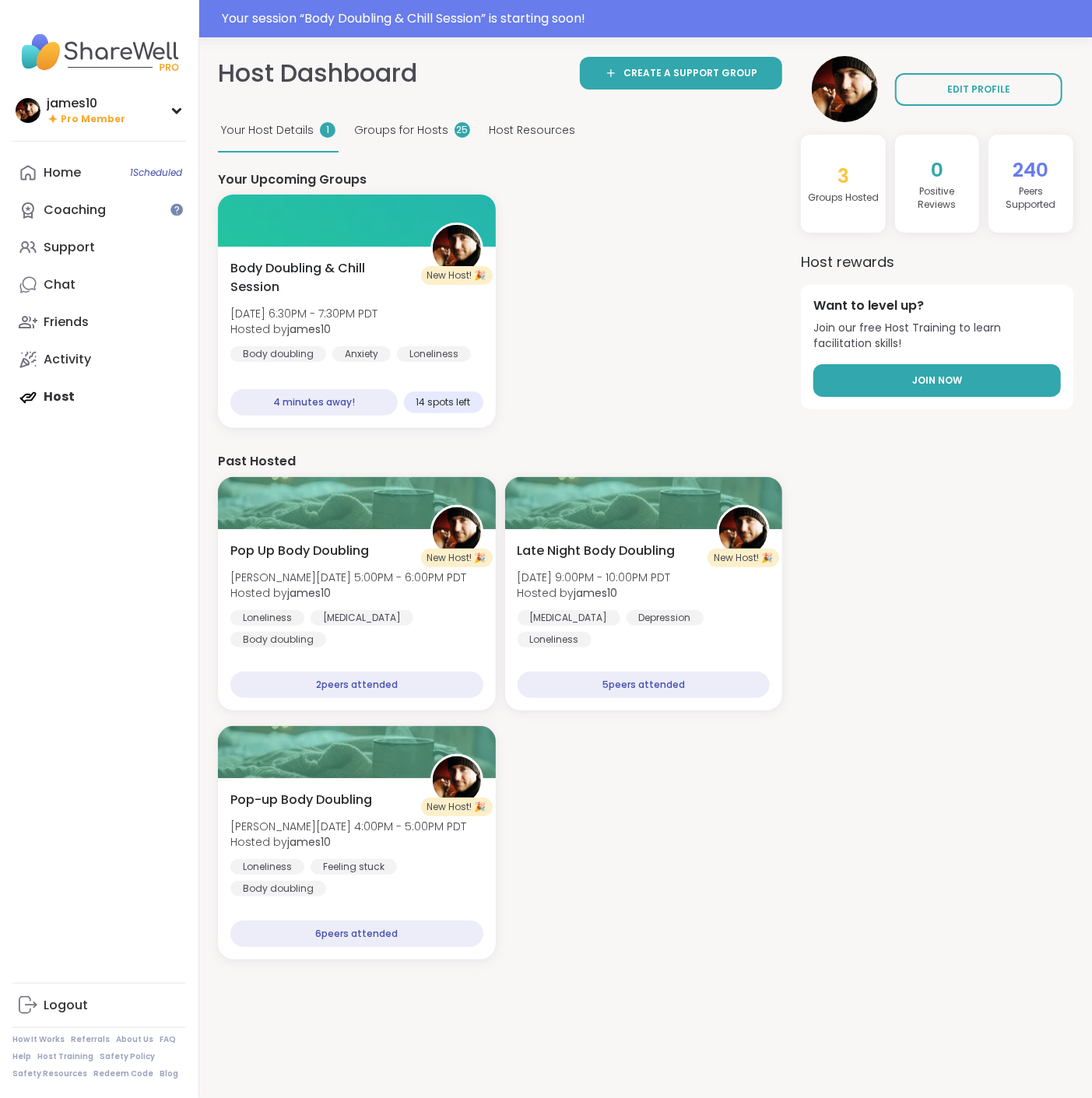
click at [935, 382] on span "Join Now" at bounding box center [936, 380] width 50 height 14
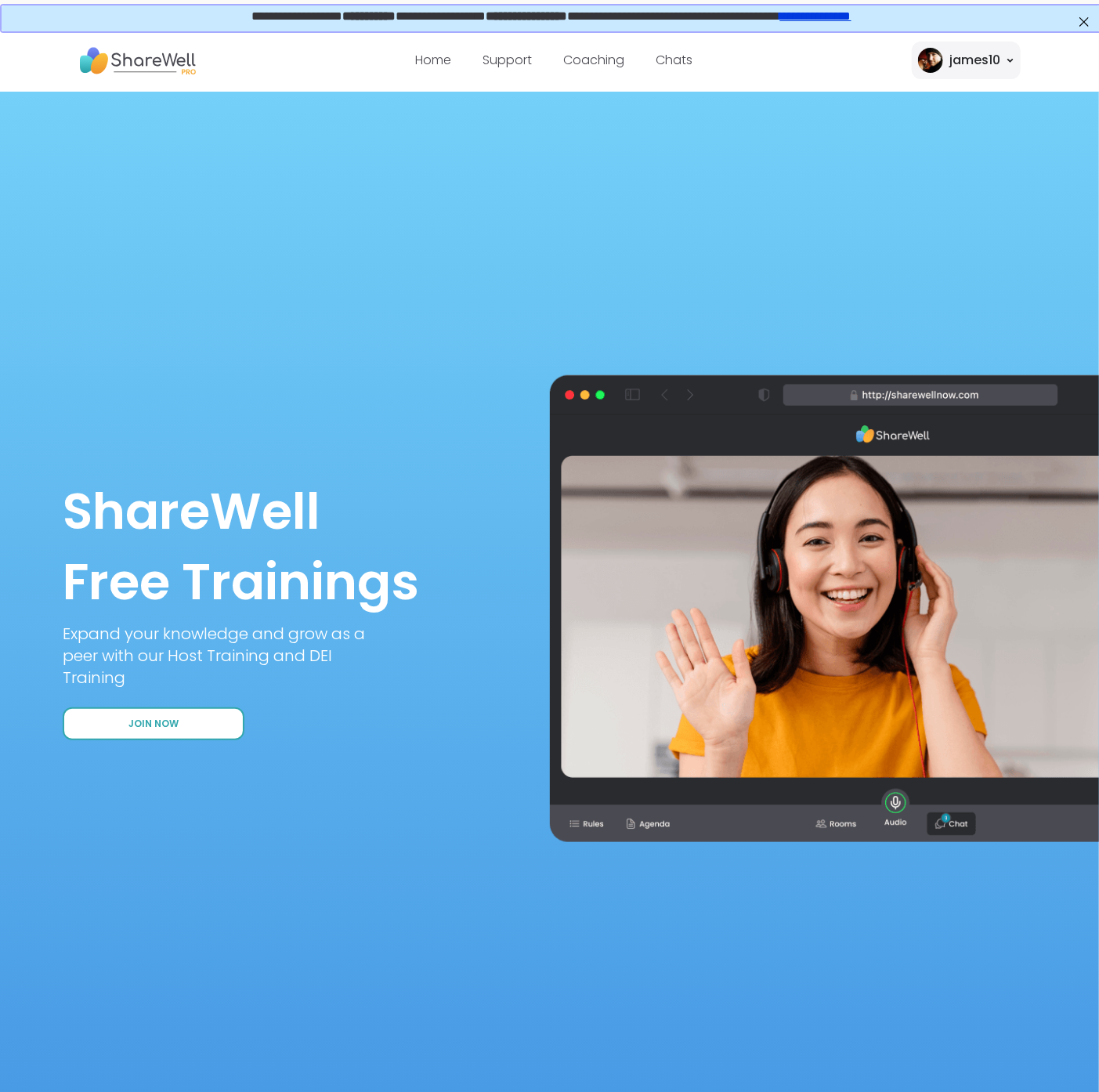
click at [107, 741] on button "Join Now" at bounding box center [154, 723] width 181 height 33
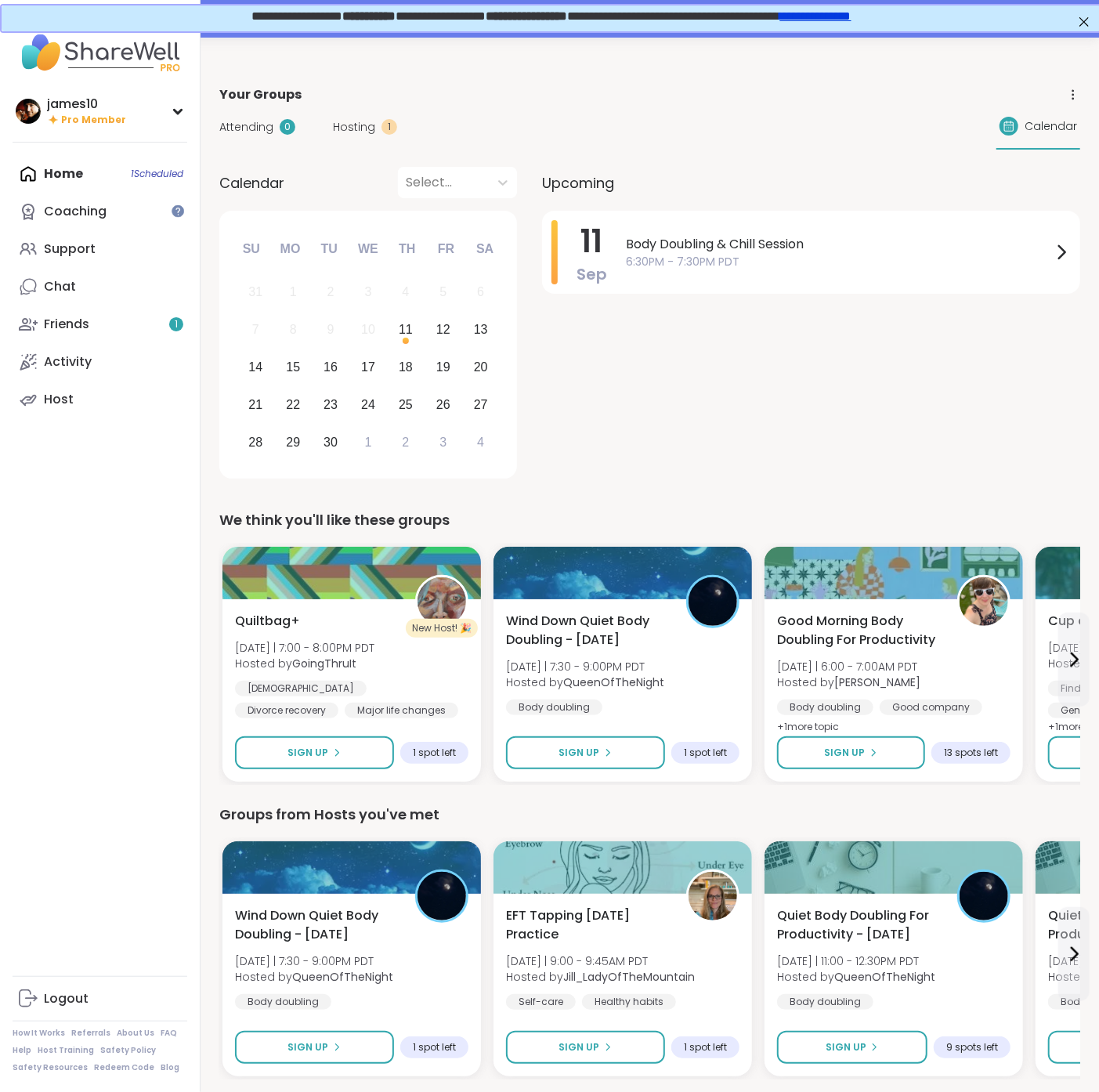
click at [364, 119] on span "Hosting" at bounding box center [354, 128] width 42 height 16
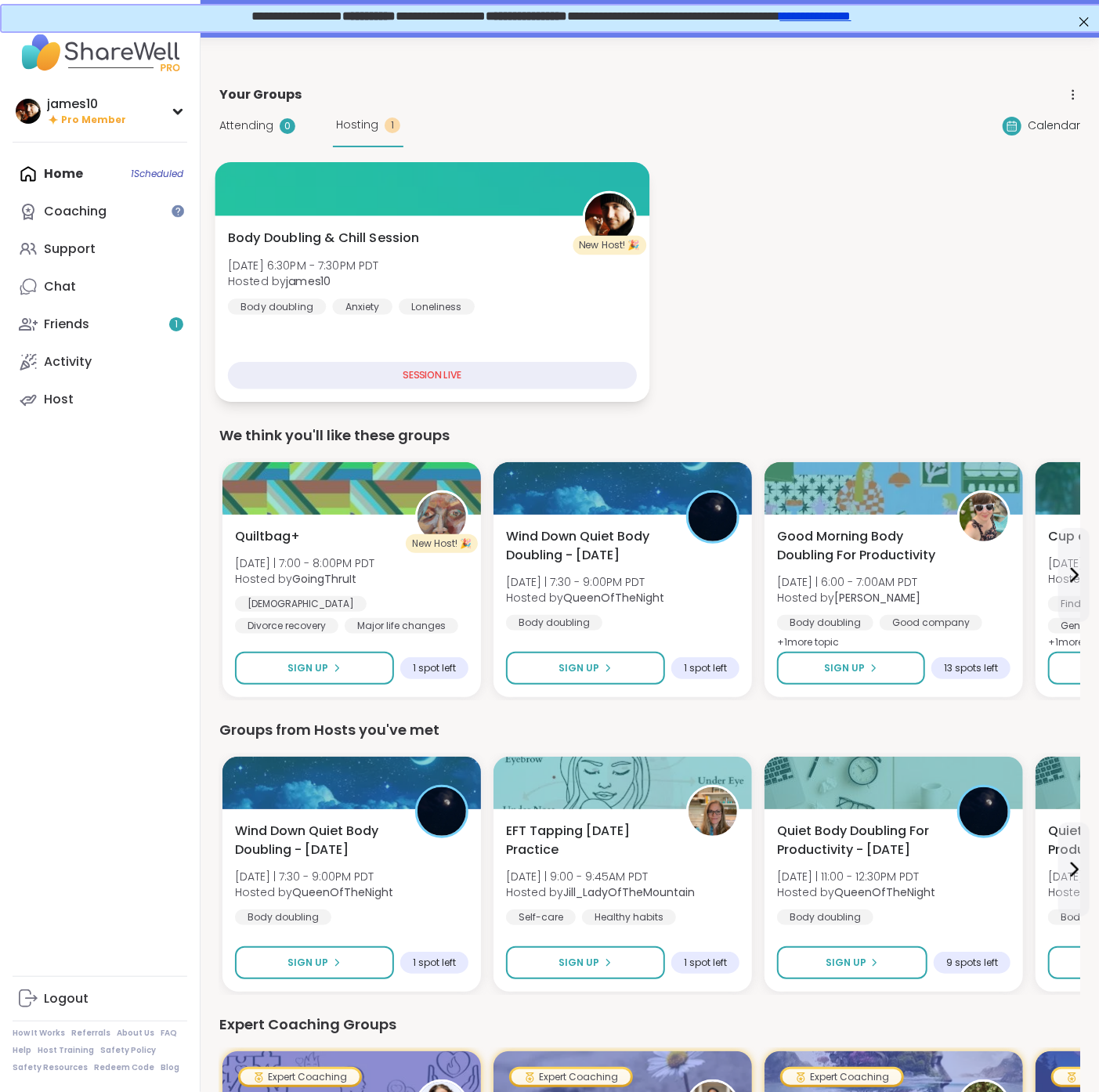
click at [418, 376] on div "SESSION LIVE" at bounding box center [432, 376] width 409 height 28
click at [415, 365] on div "SESSION LIVE" at bounding box center [432, 376] width 409 height 28
click at [486, 382] on div "SESSION LIVE" at bounding box center [432, 376] width 409 height 28
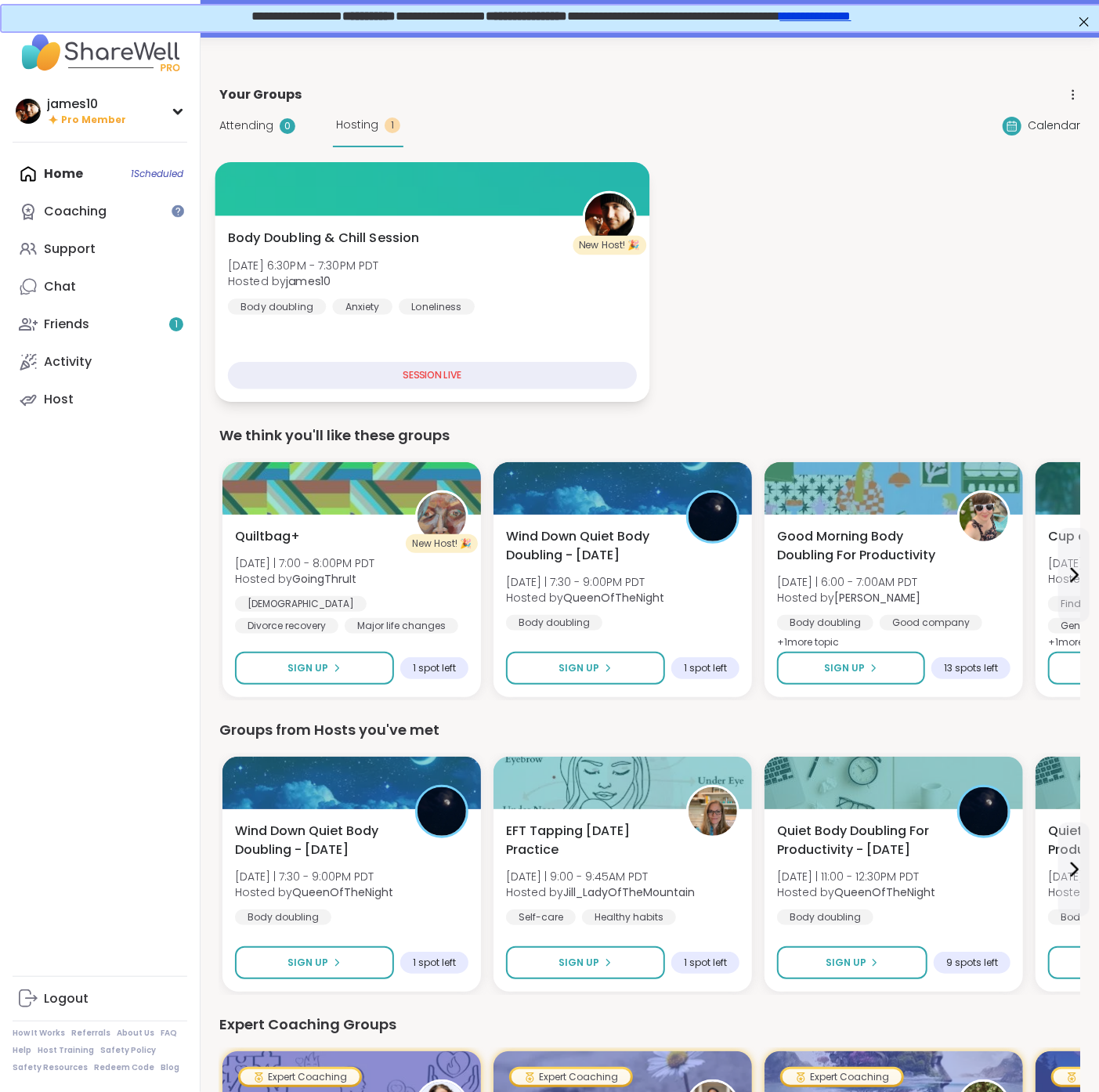
click at [495, 362] on div "SESSION LIVE" at bounding box center [432, 376] width 409 height 28
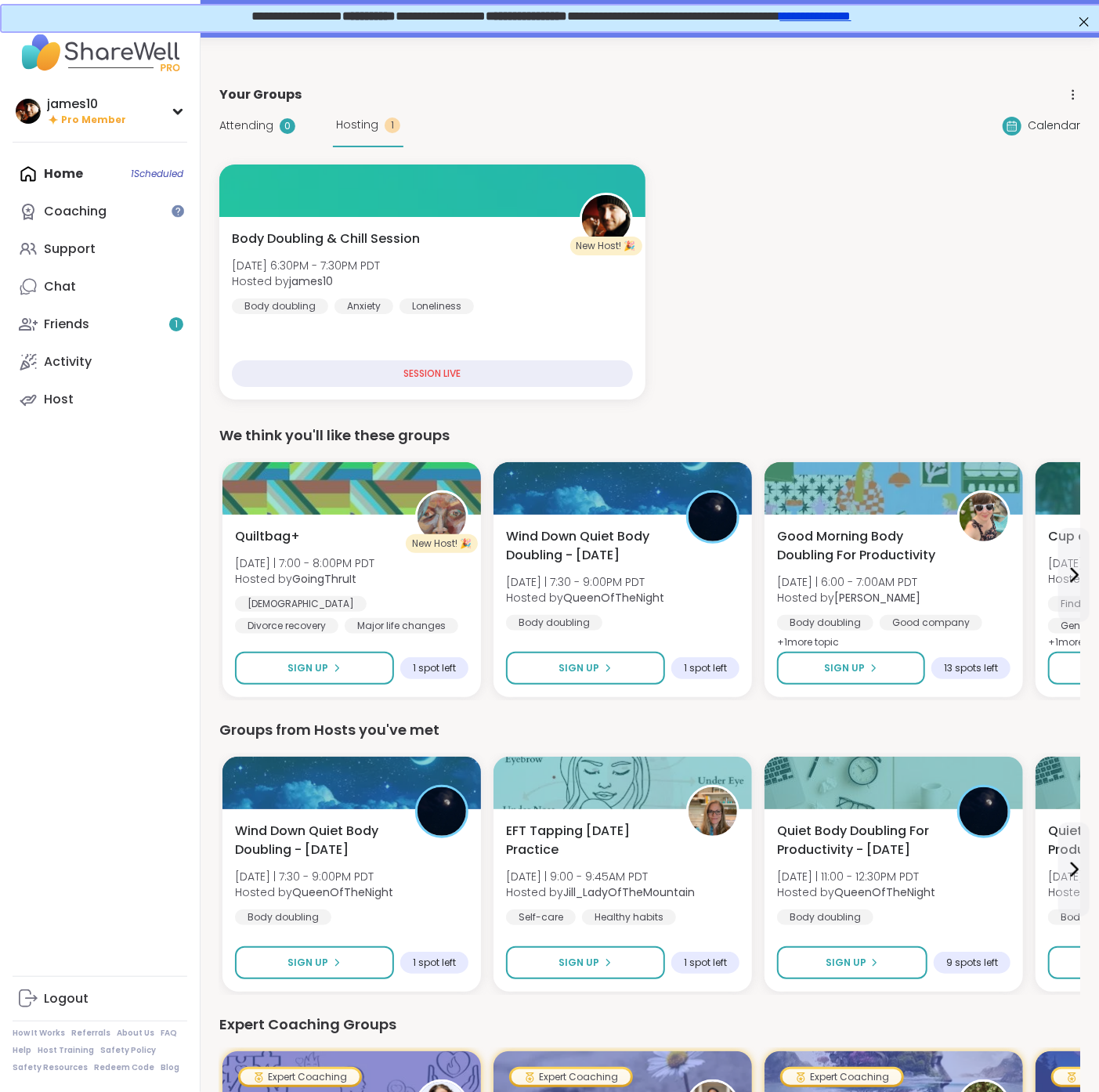
click at [367, 114] on div "Hosting 1" at bounding box center [368, 125] width 70 height 43
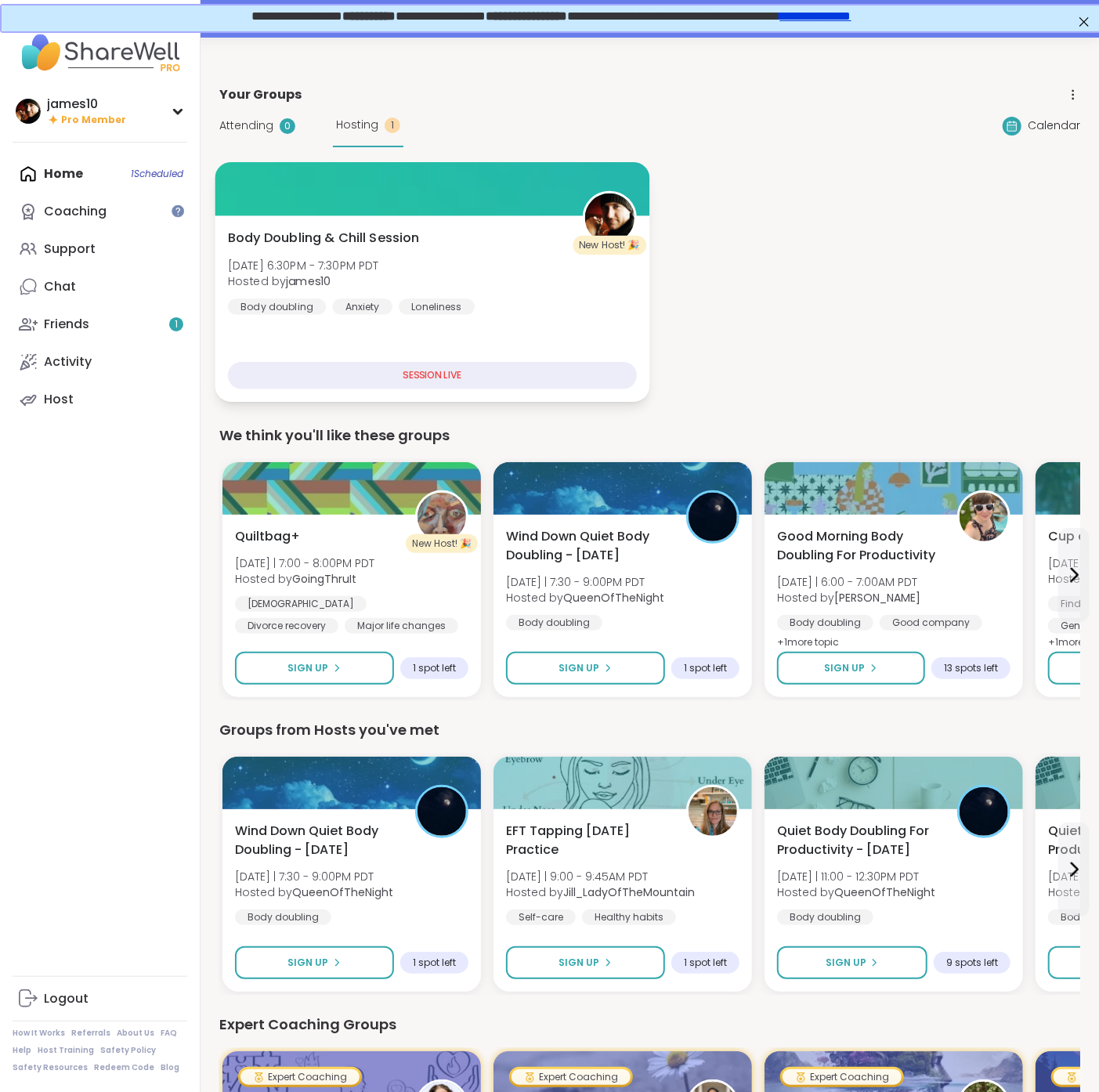
click at [391, 346] on div "Body Doubling & Chill Session Thu, Sep 11 | 6:30PM - 7:30PM PDT Hosted by james…" at bounding box center [432, 309] width 434 height 186
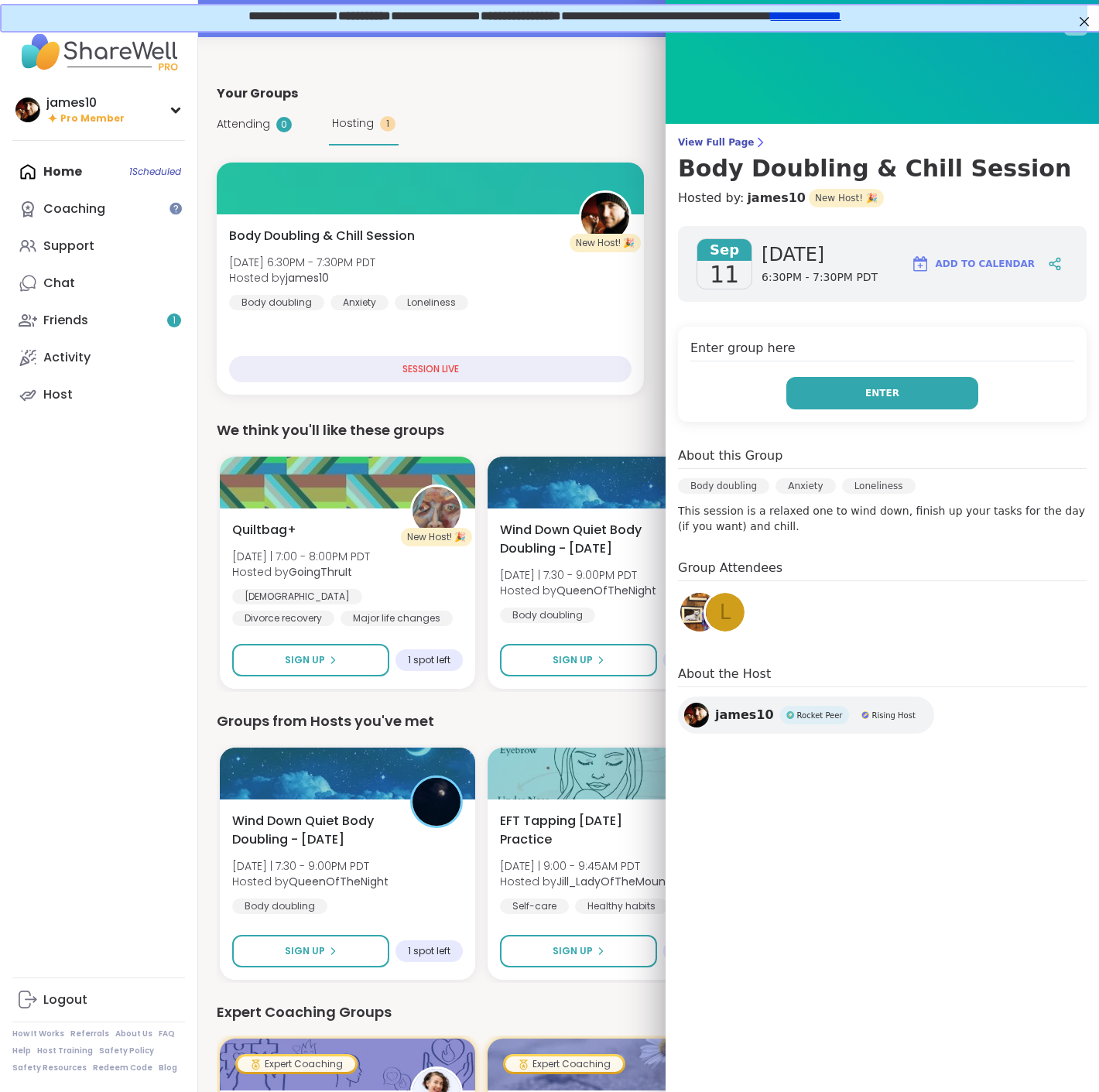
click at [868, 406] on button "Enter" at bounding box center [883, 393] width 192 height 32
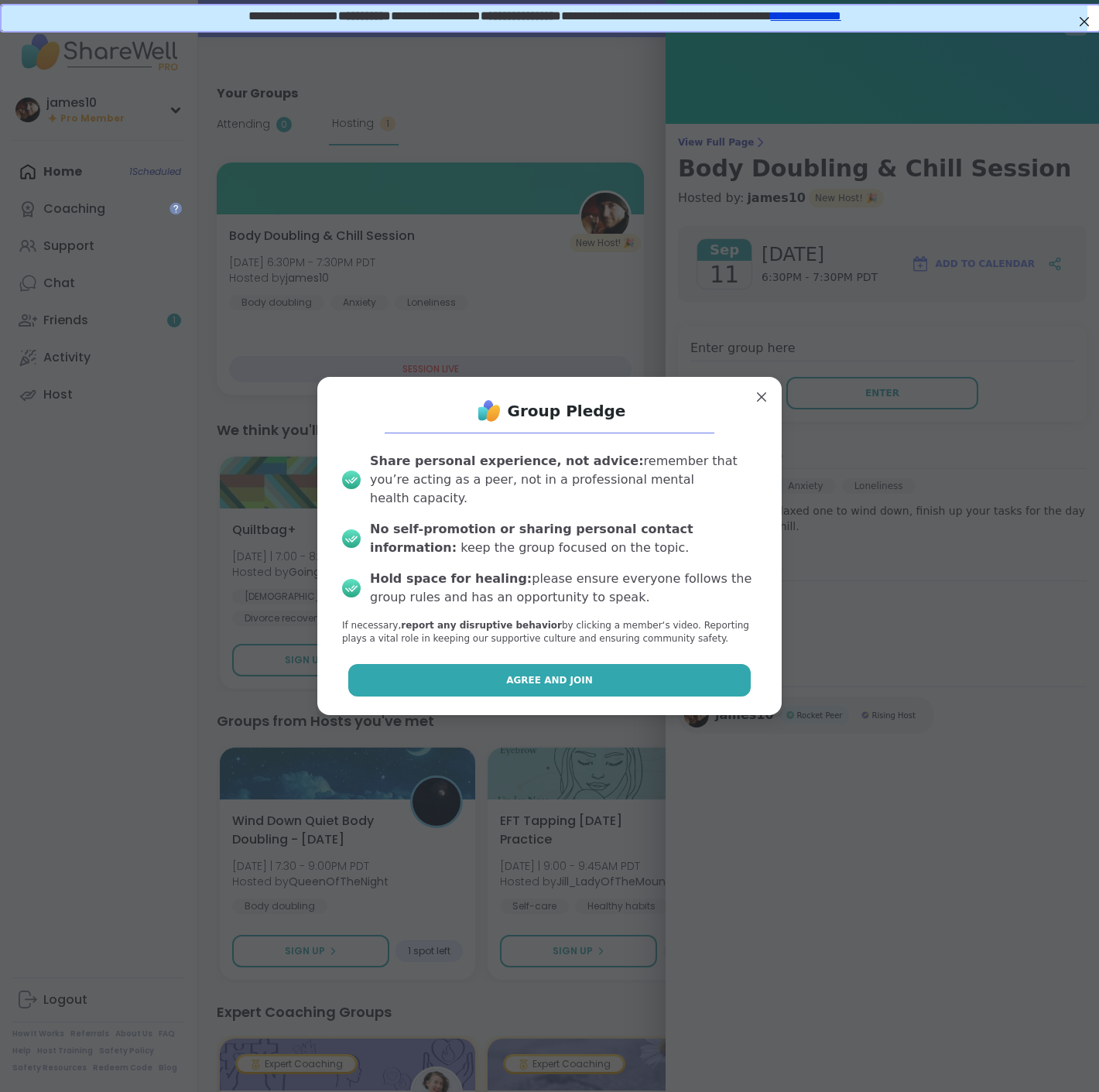
click at [539, 678] on span "Agree and Join" at bounding box center [549, 680] width 86 height 14
